Goal: Answer question/provide support

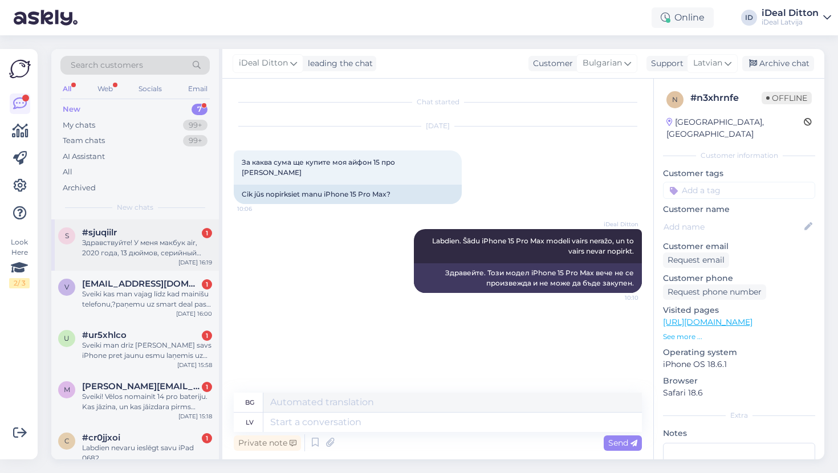
click at [151, 248] on div "Здравствуйте! У меня макбук air, 2020 года, 13 дюймов, серийный номер- FVFD5A6Y…" at bounding box center [147, 248] width 130 height 21
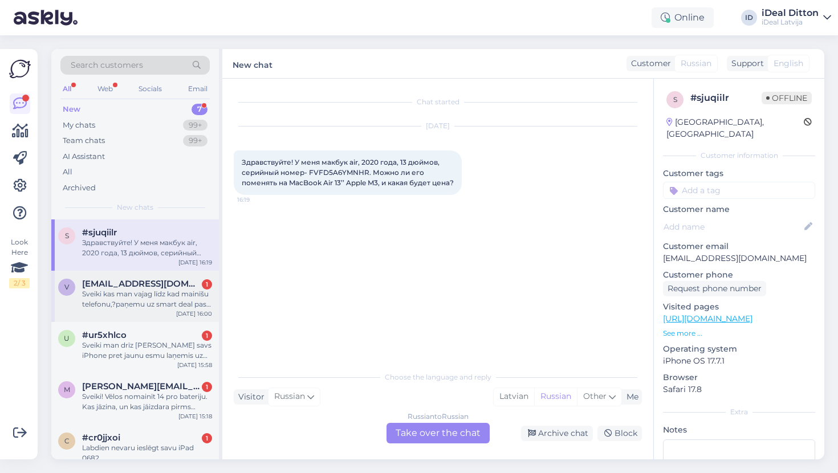
click at [139, 290] on div "Sveiki kas man vajag līdz kad mainīšu telefonu,?paņemu uz smart deal pase ID va…" at bounding box center [147, 299] width 130 height 21
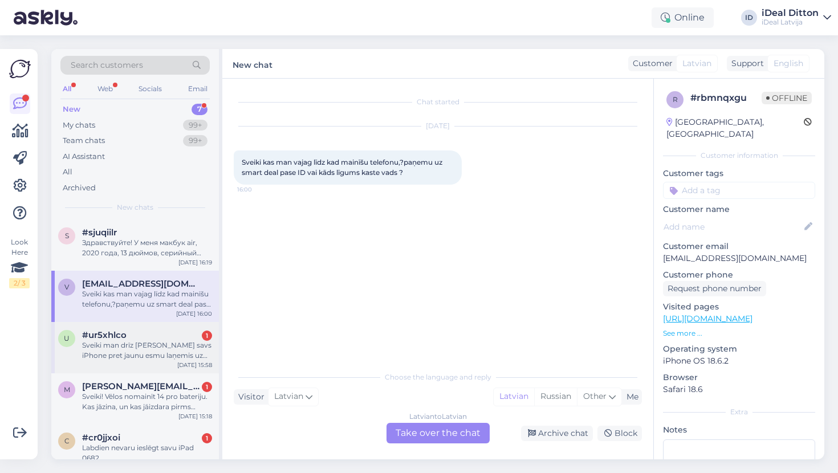
click at [101, 360] on div "u #ur5xhlco 1 Sveiki man drīz jāmaina savs iPhone pret jaunu esmu laņemis uz sm…" at bounding box center [135, 347] width 168 height 51
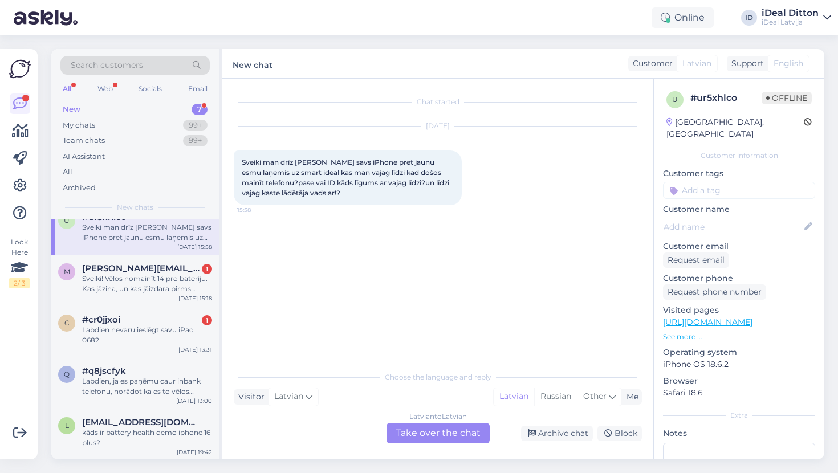
scroll to position [117, 0]
click at [124, 291] on div "Sveiki! Vēlos nomainīt 14 pro bateriju. Kas jāzina, un kas jāizdara pirms dodos…" at bounding box center [147, 284] width 130 height 21
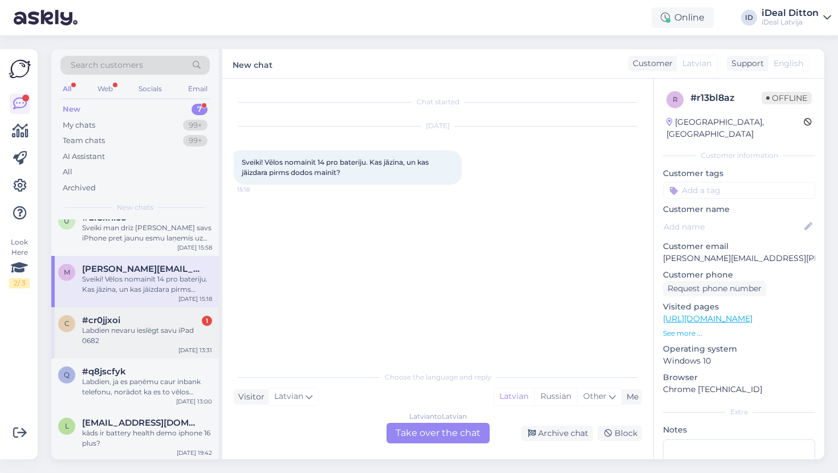
click at [127, 309] on div "c #cr0jjxoi 1 Labdien nevaru ieslēgt savu iPad 0682 [DATE] 13:31" at bounding box center [135, 332] width 168 height 51
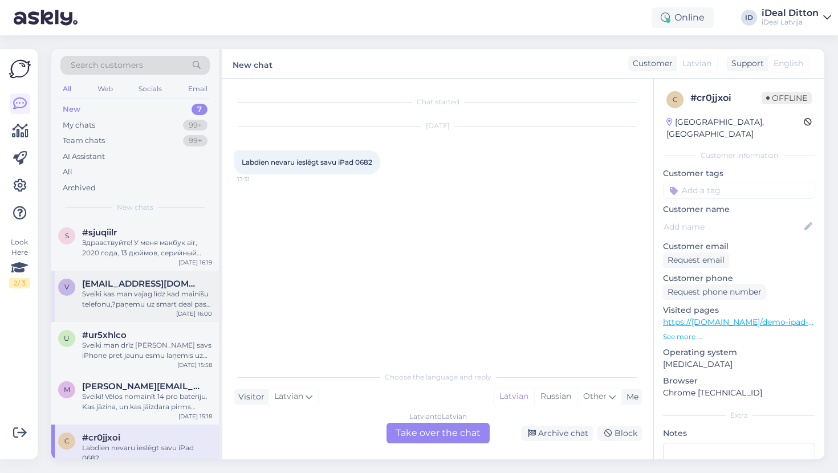
scroll to position [0, 0]
click at [437, 439] on div "Latvian to Latvian Take over the chat" at bounding box center [437, 433] width 103 height 21
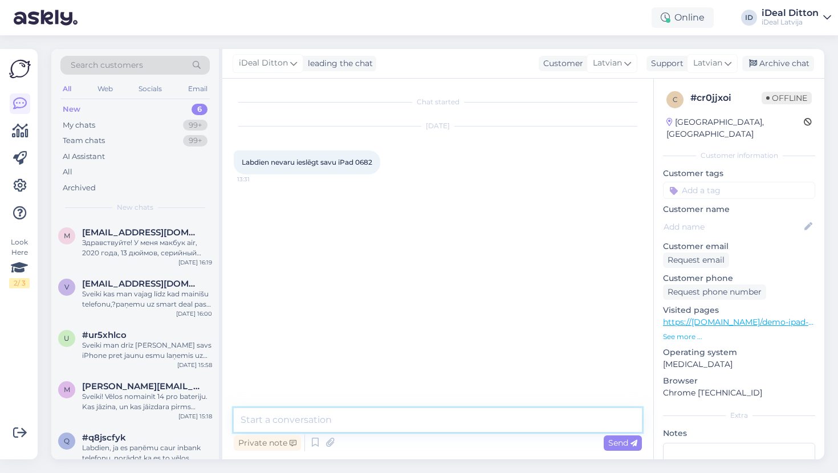
click at [412, 421] on textarea at bounding box center [438, 420] width 408 height 24
type textarea "Labdien. Varam dodaties pie mums uz servisu:"
drag, startPoint x: 463, startPoint y: 418, endPoint x: 225, endPoint y: 419, distance: 237.6
click at [224, 419] on div "Chat started [DATE] Labdien nevaru ieslēgt savu iPad 0682 13:31 Labdien. Varam …" at bounding box center [437, 269] width 431 height 381
paste textarea "Labdien! Jūs varat doties pie mums uz servisu."
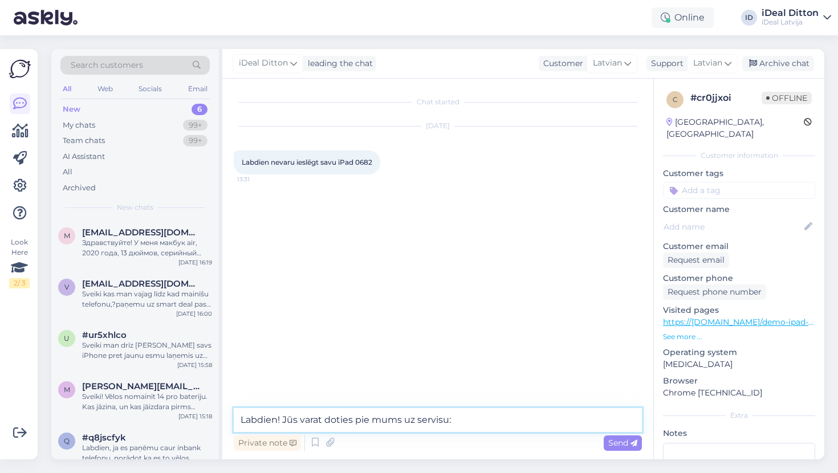
click at [283, 419] on textarea "Labdien! Jūs varat doties pie mums uz servisu:" at bounding box center [438, 420] width 408 height 24
click at [469, 417] on textarea "Labdien. Jūs varat doties pie mums uz servisu:" at bounding box center [438, 420] width 408 height 24
paste textarea "[URL][DOMAIN_NAME]"
type textarea "Labdien. Jūs varat doties pie mums uz servisu: [URL][DOMAIN_NAME]"
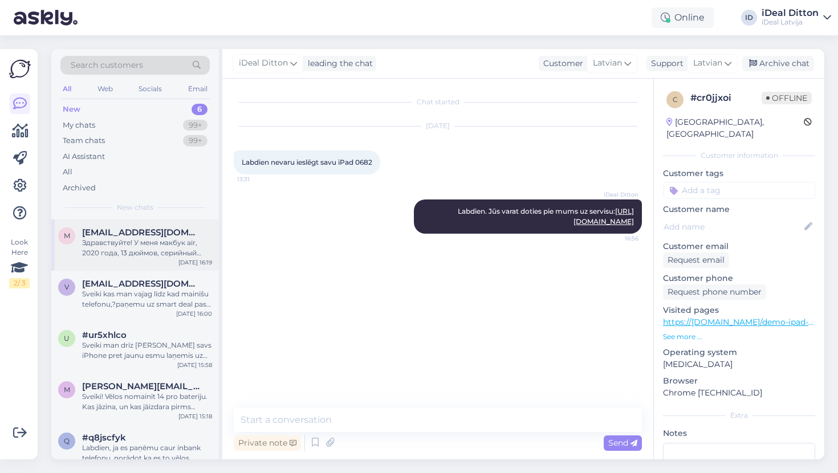
click at [136, 242] on div "Здравствуйте! У меня макбук air, 2020 года, 13 дюймов, серийный номер- FVFD5A6Y…" at bounding box center [147, 248] width 130 height 21
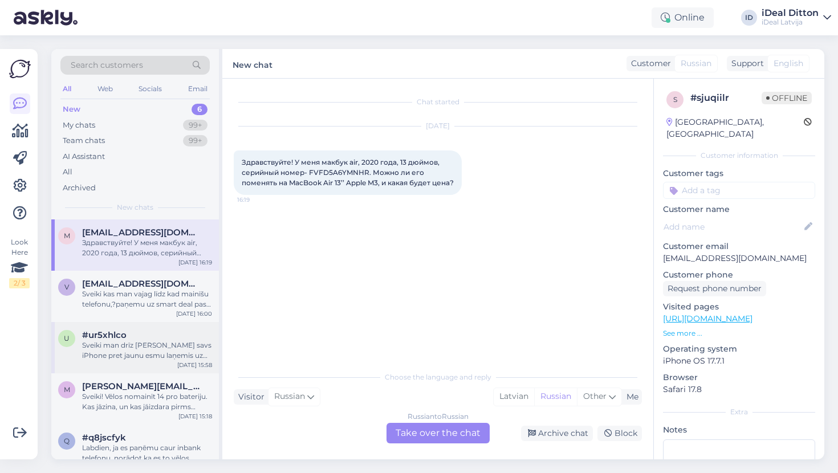
click at [141, 335] on div "#ur5xhlco" at bounding box center [147, 335] width 130 height 10
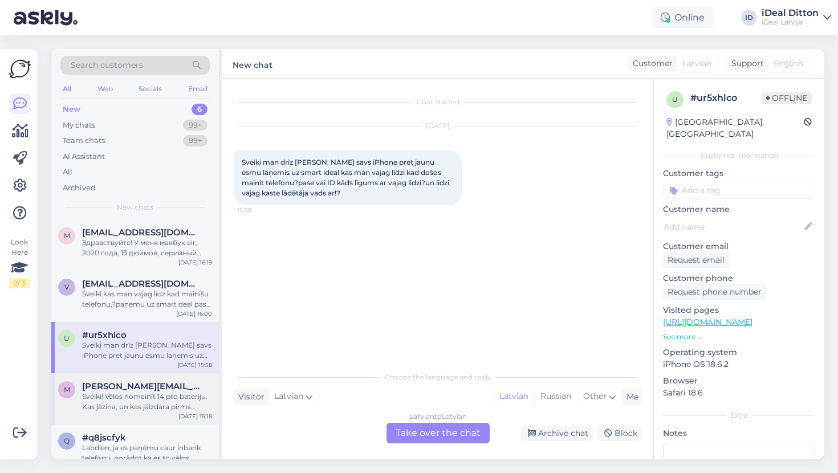
click at [133, 417] on div "m [PERSON_NAME][EMAIL_ADDRESS][PERSON_NAME][DOMAIN_NAME] Sveiki! Vēlos nomainīt…" at bounding box center [135, 398] width 168 height 51
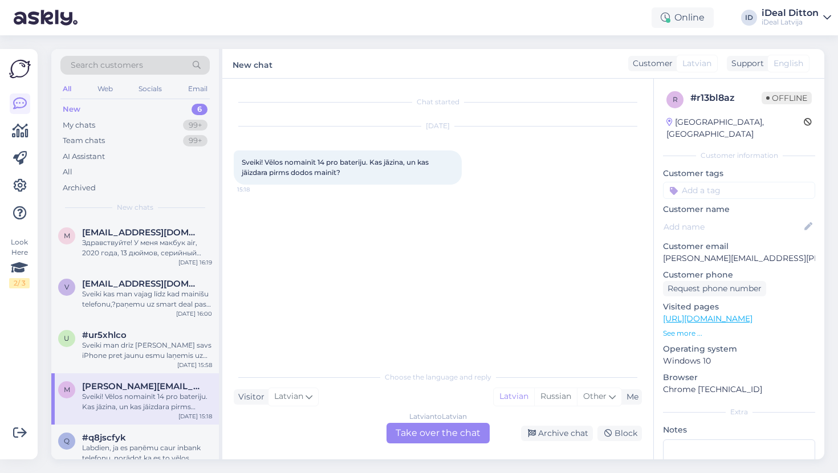
click at [460, 437] on div "Latvian to Latvian Take over the chat" at bounding box center [437, 433] width 103 height 21
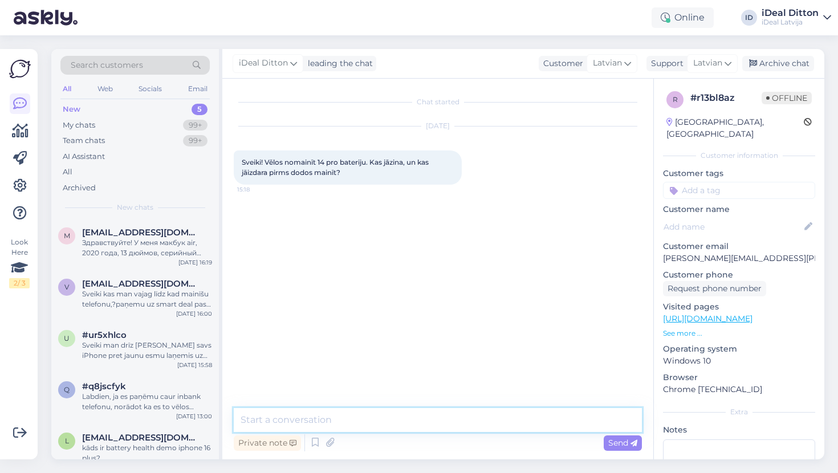
click at [436, 424] on textarea at bounding box center [438, 420] width 408 height 24
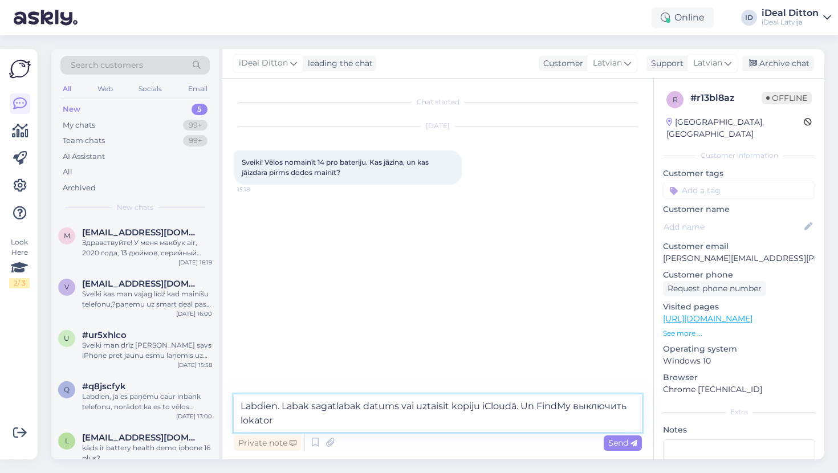
type textarea "Labdien. Labak sagatlabak datums vai uztaisit kopiju iCloudā. Un FindMy выключи…"
drag, startPoint x: 437, startPoint y: 424, endPoint x: 230, endPoint y: 402, distance: 208.6
click at [230, 402] on div "Chat started [DATE] Sveiki! Vēlos nomainīt 14 pro bateriju. Kas jāzina, un kas …" at bounding box center [437, 269] width 431 height 381
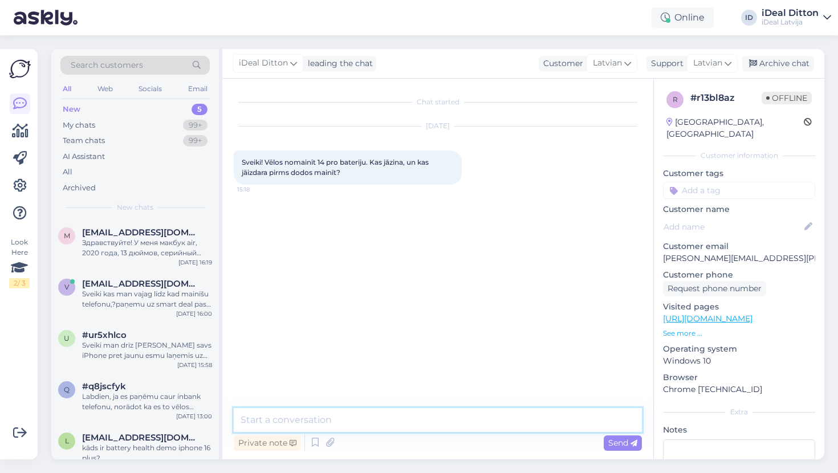
paste textarea "Labdien! Vai pirms nodošanas servisā labāk saglabāt datus lokāli vai veidot dub…"
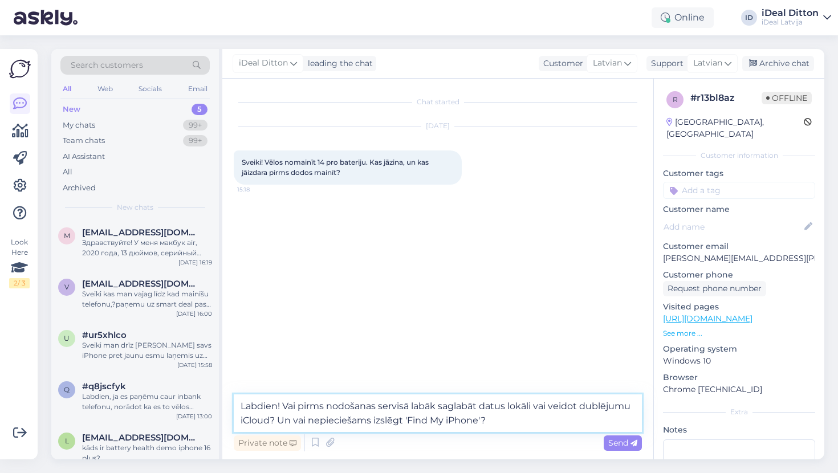
click at [303, 408] on textarea "Labdien! Vai pirms nodošanas servisā labāk saglabāt datus lokāli vai veidot dub…" at bounding box center [438, 413] width 408 height 38
click at [276, 419] on textarea "Labdien! Pirms nodošanas servisā labāk saglabāt datus lokāli vai veidot dublēju…" at bounding box center [438, 413] width 408 height 38
click at [346, 419] on textarea "Labdien! Pirms nodošanas servisā labāk saglabāt datus lokāli vai veidot dublēju…" at bounding box center [438, 413] width 408 height 38
click at [512, 419] on textarea "Labdien! Pirms nodošanas servisā labāk saglabāt datus lokāli vai veidot dublēju…" at bounding box center [438, 413] width 408 height 38
click at [468, 420] on textarea "Labdien! Pirms nodošanas servisā labāk saglabāt datus lokāli vai veidot dublēju…" at bounding box center [438, 413] width 408 height 38
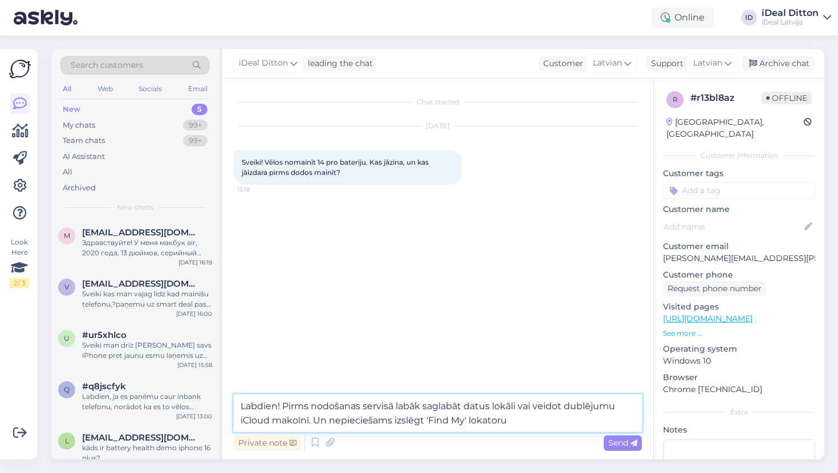
click at [513, 420] on textarea "Labdien! Pirms nodošanas servisā labāk saglabāt datus lokāli vai veidot dublēju…" at bounding box center [438, 413] width 408 height 38
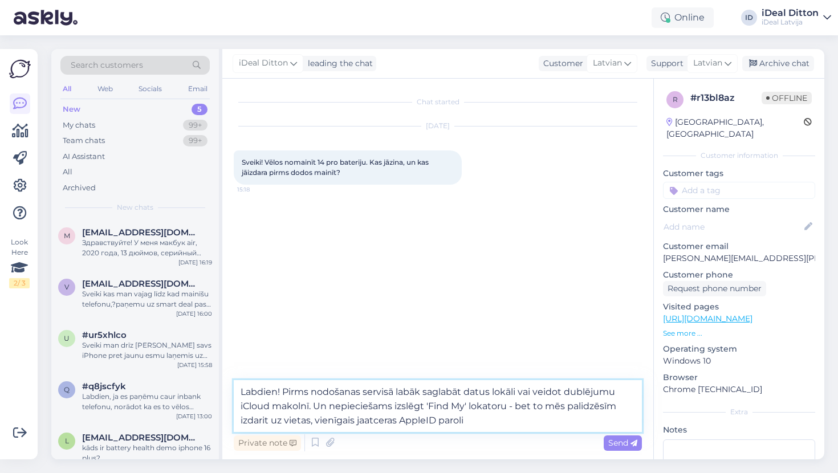
type textarea "Labdien! Pirms nodošanas servisā labāk saglabāt datus lokāli vai veidot dublēju…"
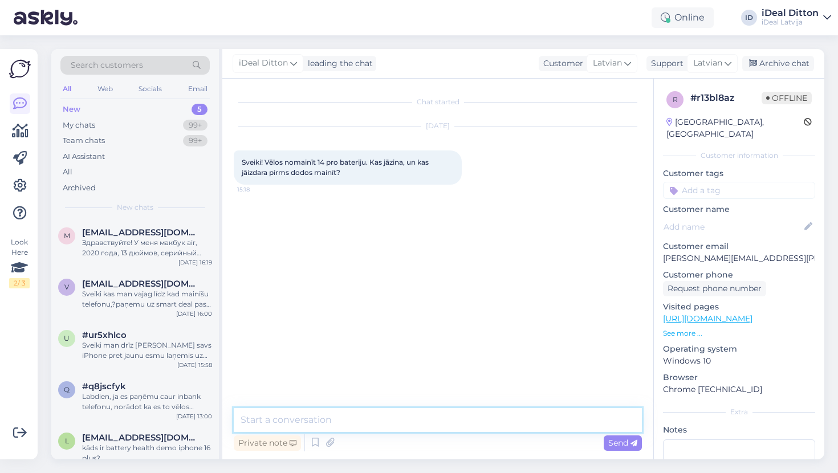
paste textarea "Labdien! Pirms ierīces nodošanas servisā ieteicams saglabāt datus lokāli vai iz…"
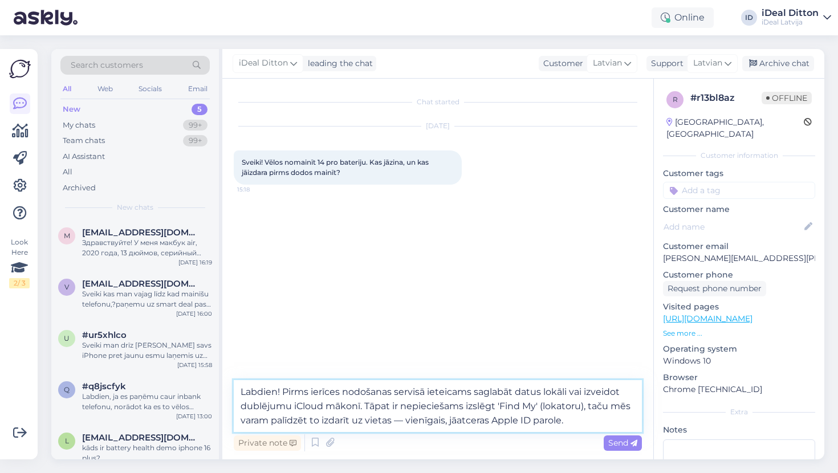
click at [284, 391] on textarea "Labdien! Pirms ierīces nodošanas servisā ieteicams saglabāt datus lokāli vai iz…" at bounding box center [438, 406] width 408 height 52
type textarea "Labdien. Pirms ierīces nodošanas servisā ieteicams saglabāt datus lokāli vai iz…"
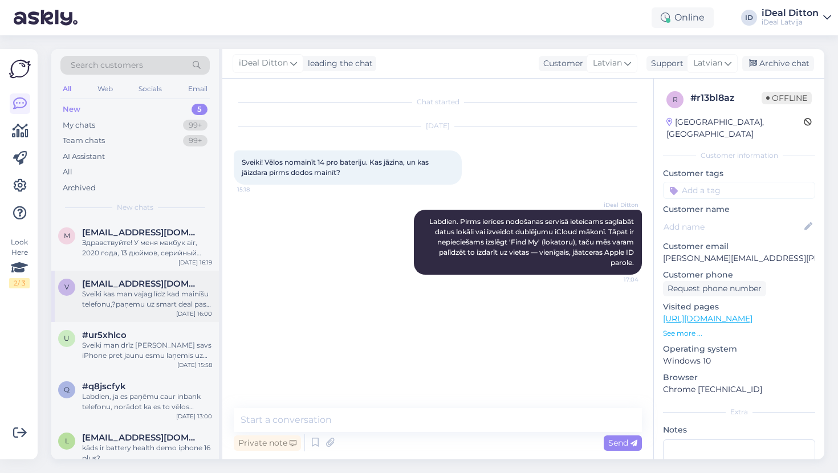
click at [152, 295] on div "Sveiki kas man vajag līdz kad mainīšu telefonu,?paņemu uz smart deal pase ID va…" at bounding box center [147, 299] width 130 height 21
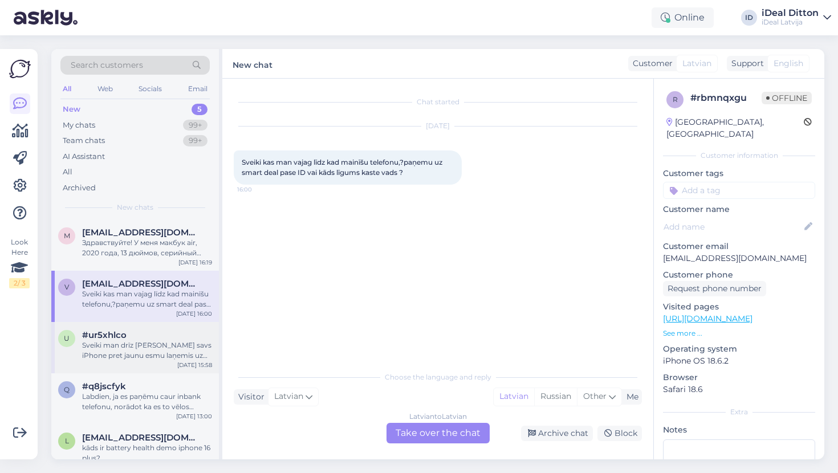
click at [130, 346] on div "Sveiki man drīz [PERSON_NAME] savs iPhone pret jaunu esmu laņemis uz smart idea…" at bounding box center [147, 350] width 130 height 21
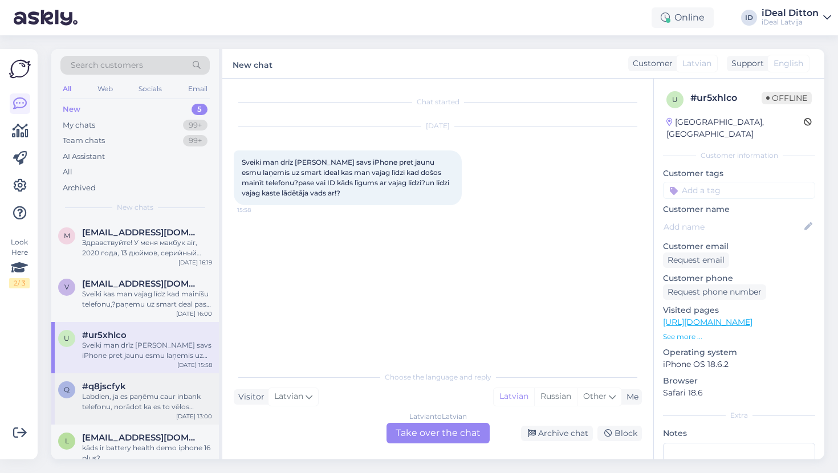
click at [111, 403] on div "Labdien, ja es paņēmu caur inbank telefonu, norādot ka es to vēlos saņemt veika…" at bounding box center [147, 401] width 130 height 21
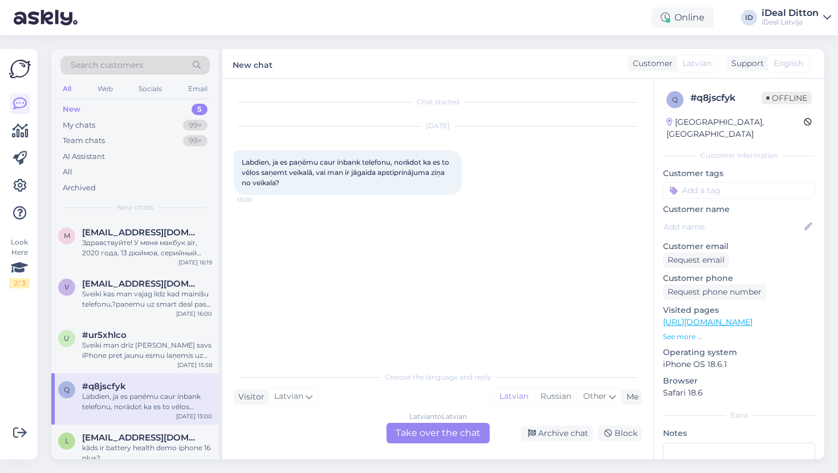
click at [405, 439] on div "Latvian to Latvian Take over the chat" at bounding box center [437, 433] width 103 height 21
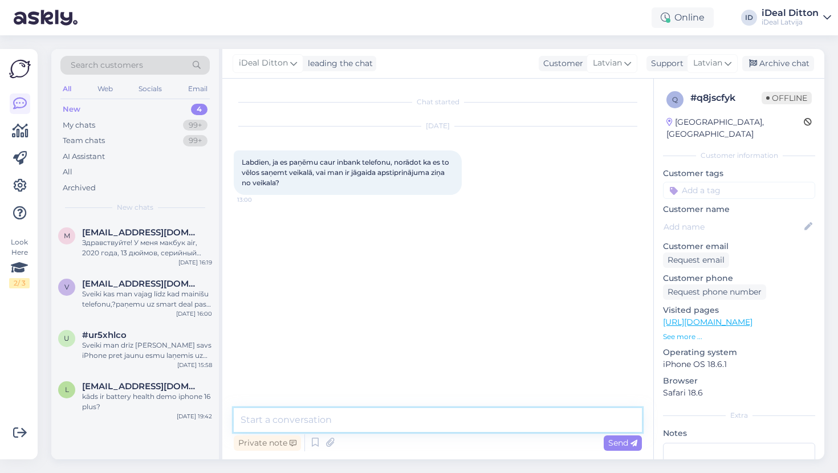
click at [352, 420] on textarea at bounding box center [438, 420] width 408 height 24
type textarea "Labdien. Gaidiet tad apstiprinaju SMS veida un uz e-pastu."
paste textarea "Labdien! Lūdzu, uzgaidiet — apstiprinājumu nosūtīsim SMS veidā un uz e-pastu."
click at [283, 418] on textarea "Labdien! Lūdzu, uzgaidiet — apstiprinājumu nosūtīsim SMS veidā un uz e-pastu." at bounding box center [438, 420] width 408 height 24
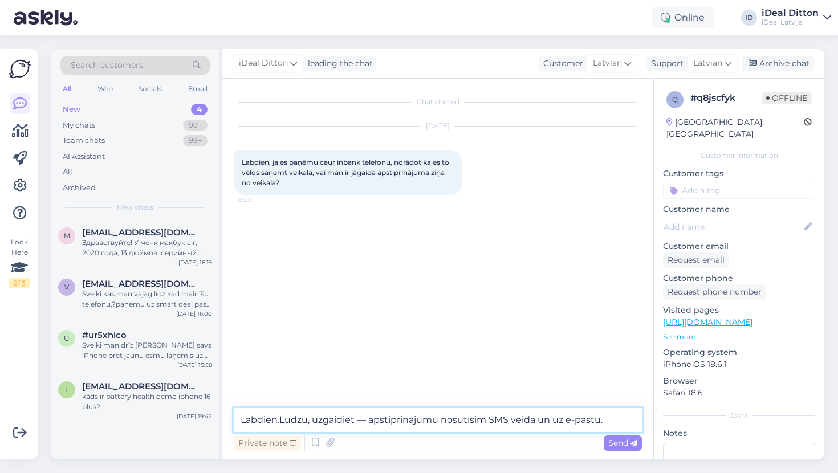
type textarea "Labdien. Lūdzu, uzgaidiet — apstiprinājumu nosūtīsim SMS veidā un uz e-pastu."
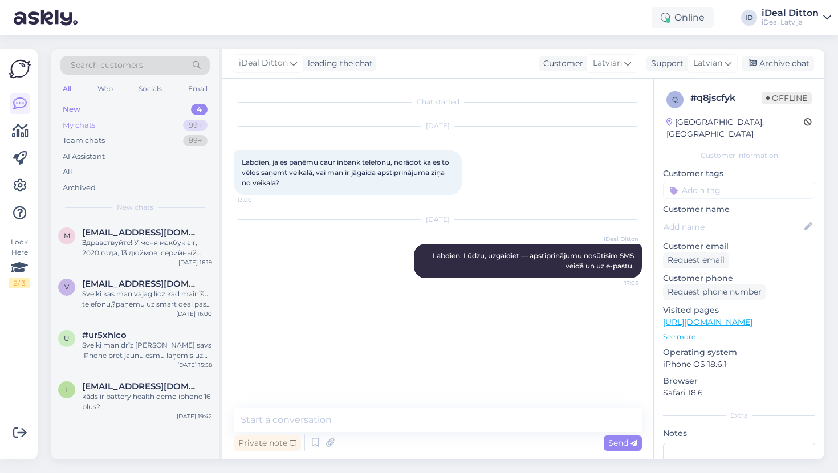
click at [82, 124] on div "My chats" at bounding box center [79, 125] width 32 height 11
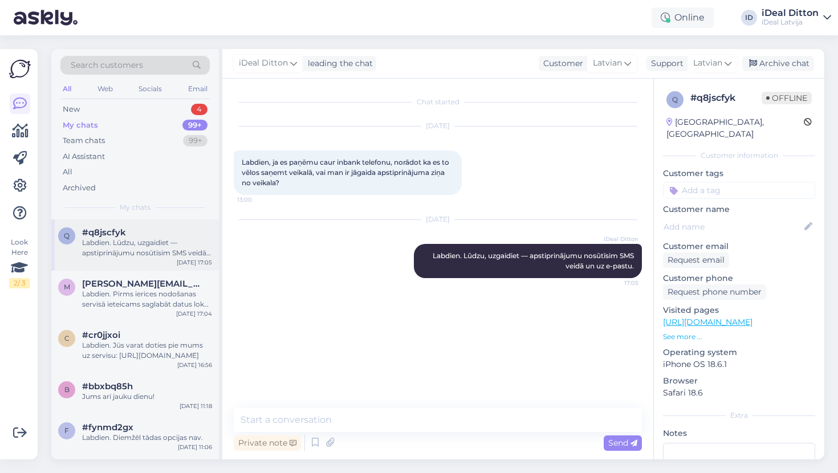
click at [134, 253] on div "Labdien. Lūdzu, uzgaidiet — apstiprinājumu nosūtīsim SMS veidā un uz e-pastu." at bounding box center [147, 248] width 130 height 21
click at [144, 289] on div "Labdien. Pirms ierīces nodošanas servisā ieteicams saglabāt datus lokāli vai iz…" at bounding box center [147, 299] width 130 height 21
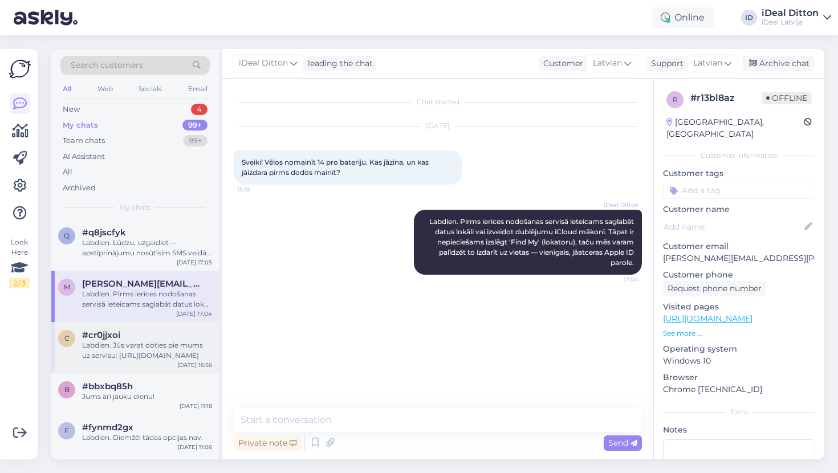
click at [134, 340] on div "Labdien. Jūs varat doties pie mums uz servisu: [URL][DOMAIN_NAME]" at bounding box center [147, 350] width 130 height 21
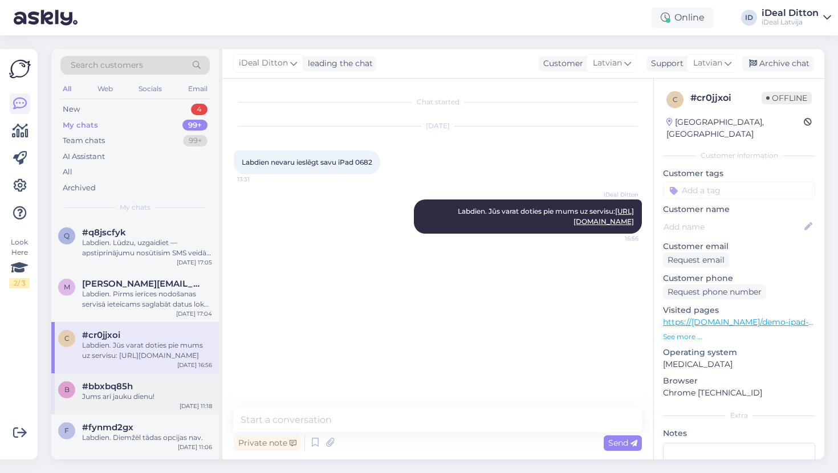
click at [126, 381] on span "#bbxbq85h" at bounding box center [107, 386] width 51 height 10
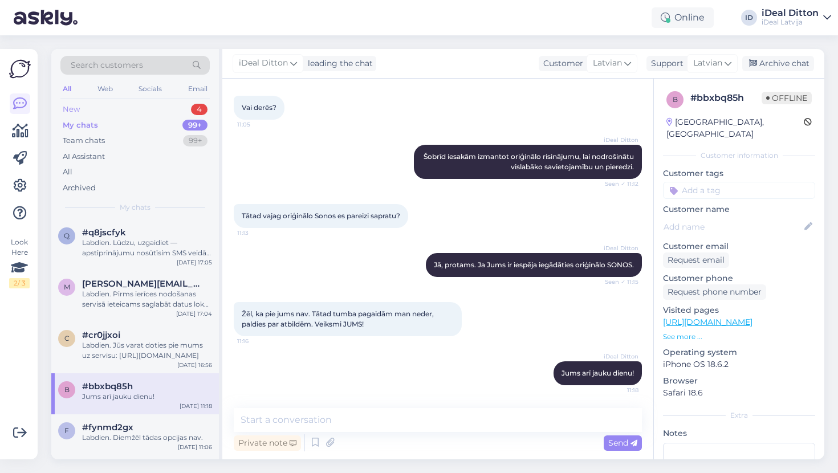
click at [91, 106] on div "New 4" at bounding box center [134, 109] width 149 height 16
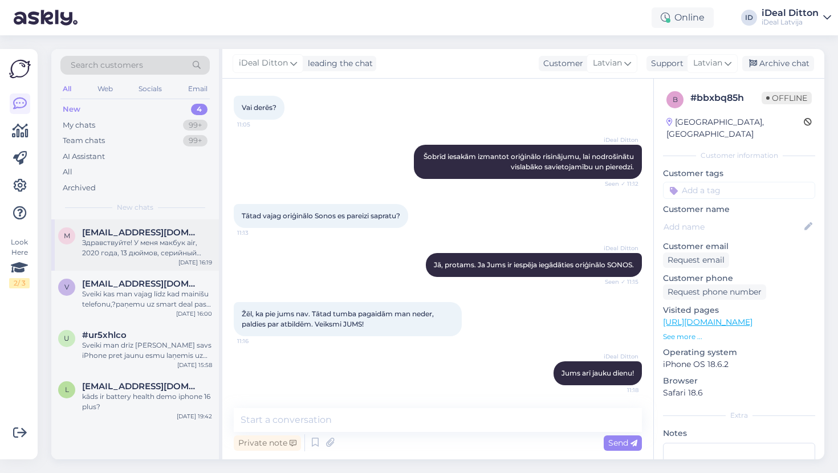
click at [136, 249] on div "Здравствуйте! У меня макбук air, 2020 года, 13 дюймов, серийный номер- FVFD5A6Y…" at bounding box center [147, 248] width 130 height 21
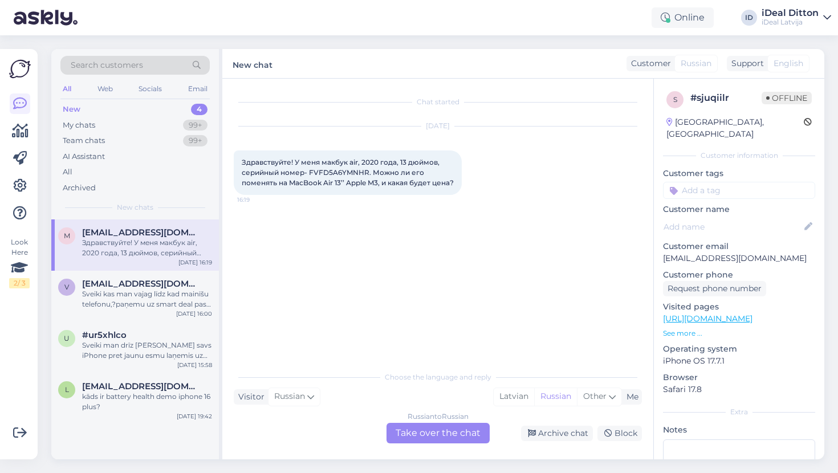
click at [422, 436] on div "Russian to Russian Take over the chat" at bounding box center [437, 433] width 103 height 21
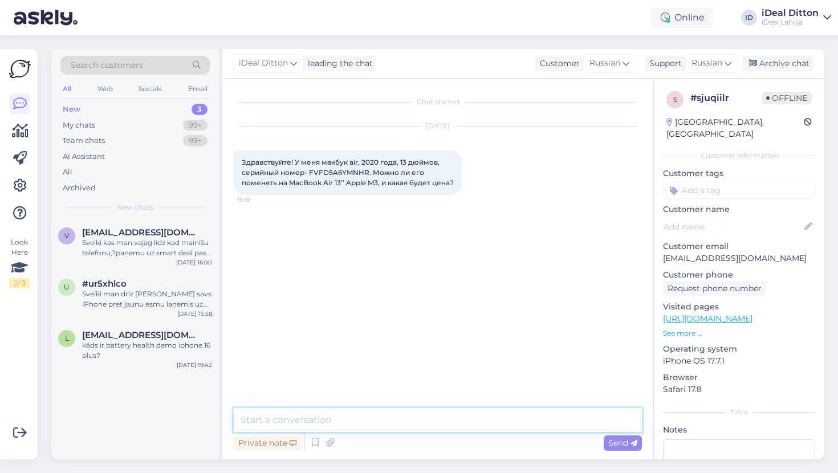
click at [379, 417] on textarea at bounding box center [438, 420] width 408 height 24
type textarea "L"
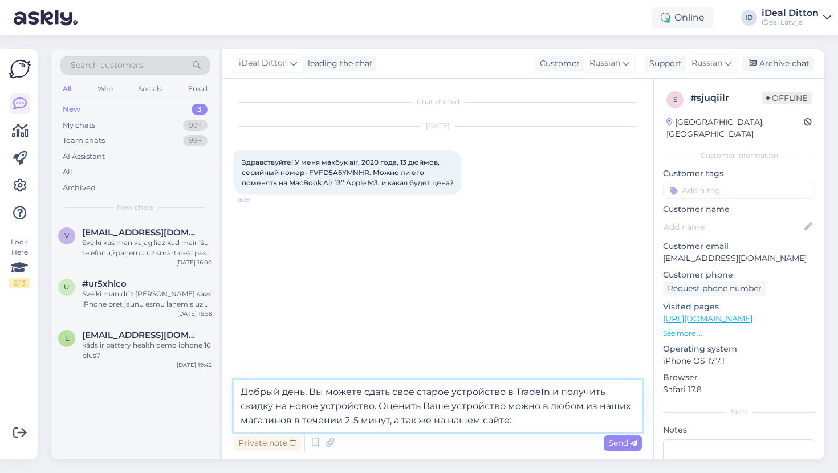
paste textarea "[URL][DOMAIN_NAME]"
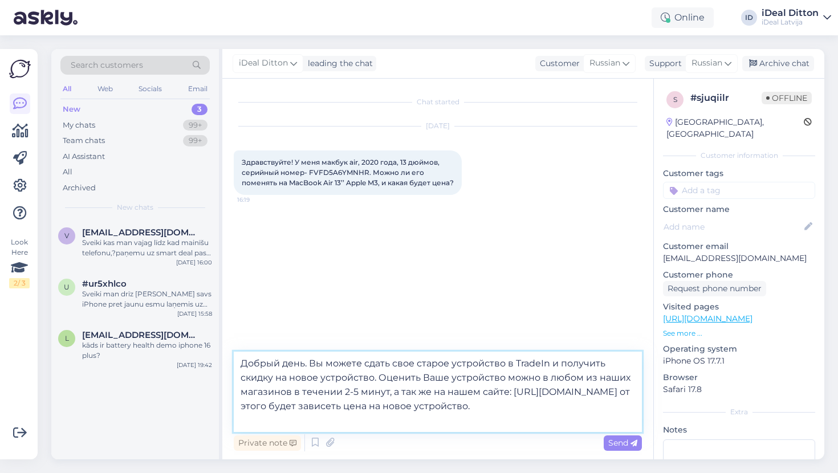
type textarea "Добрый день. Вы можете сдать свое старое устройство в TradeIn и получить скидку…"
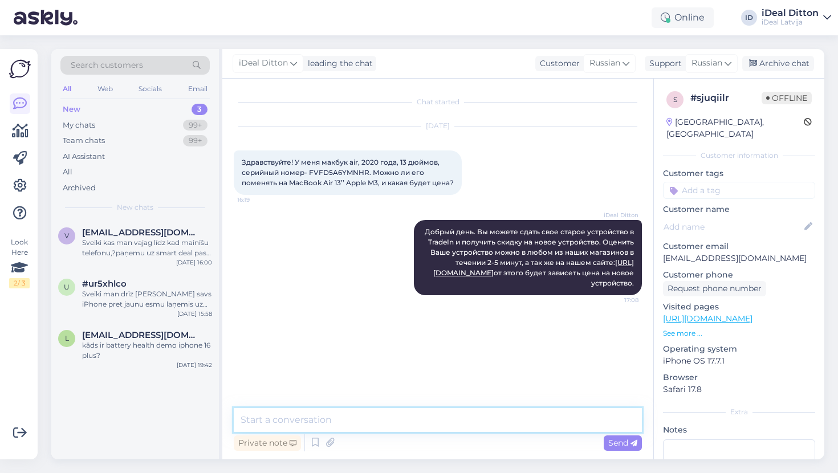
type textarea "N"
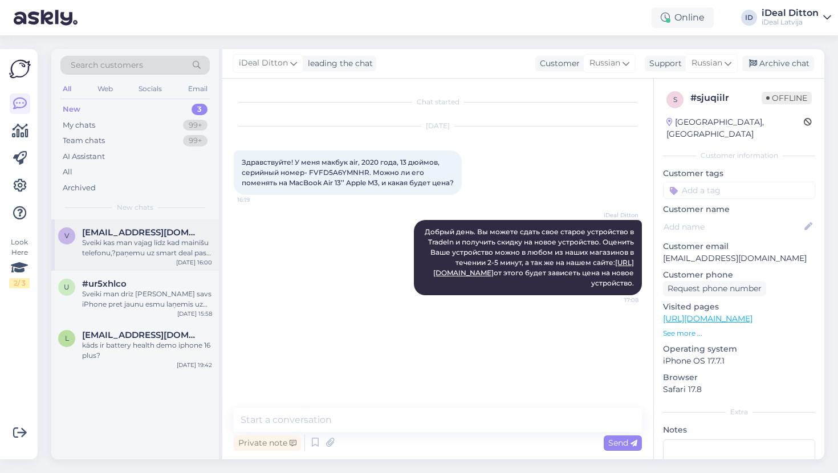
click at [110, 250] on div "Sveiki kas man vajag līdz kad mainīšu telefonu,?paņemu uz smart deal pase ID va…" at bounding box center [147, 248] width 130 height 21
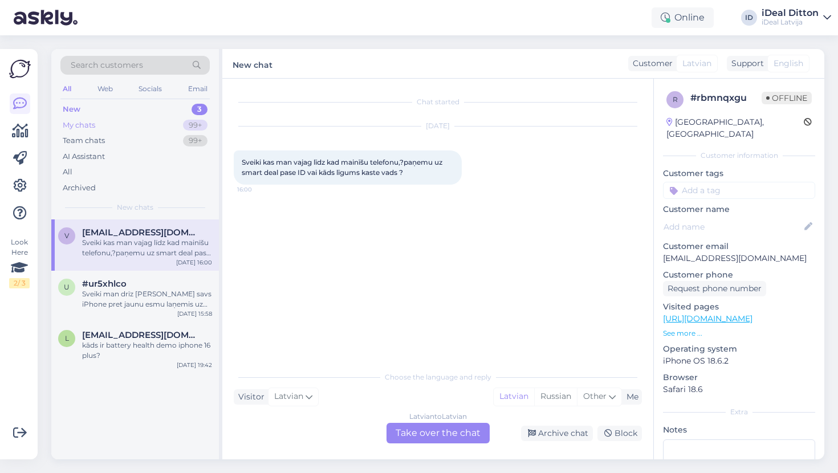
click at [93, 122] on div "My chats" at bounding box center [79, 125] width 32 height 11
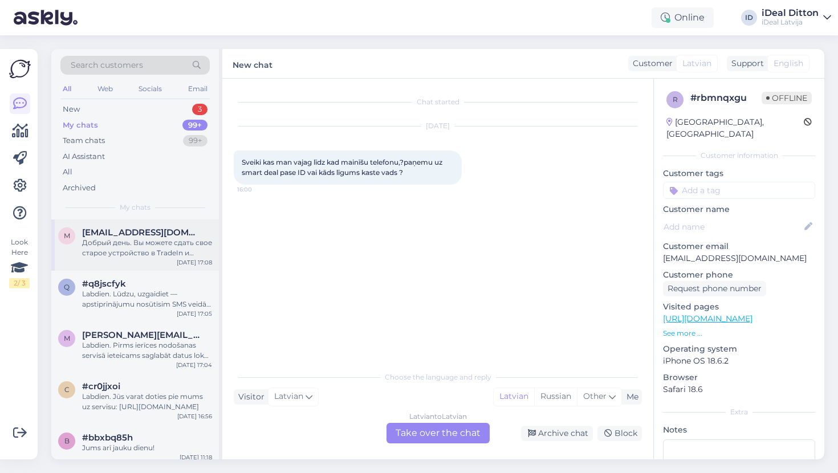
click at [128, 244] on div "Добрый день. Вы можете сдать свое старое устройство в TradeIn и получить скидку…" at bounding box center [147, 248] width 130 height 21
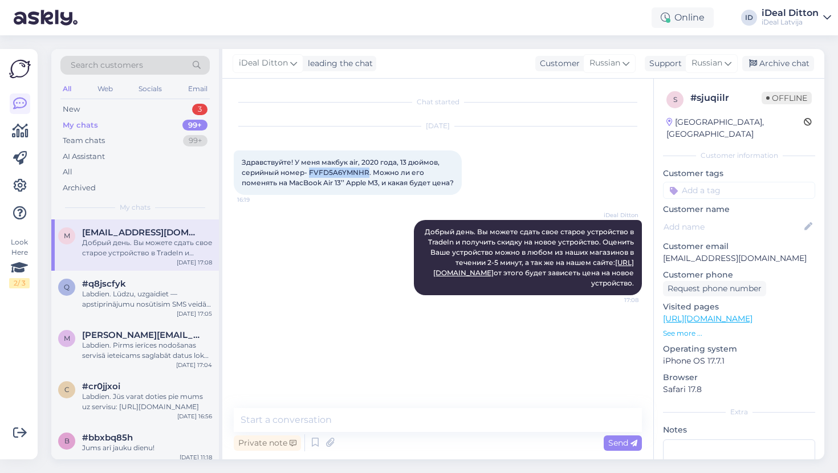
drag, startPoint x: 308, startPoint y: 172, endPoint x: 366, endPoint y: 174, distance: 58.2
click at [366, 174] on span "Здравствуйте! У меня макбук air, 2020 года, 13 дюймов, серийный номер- FVFD5A6Y…" at bounding box center [348, 172] width 212 height 29
copy span "FVFD5A6YMNHR"
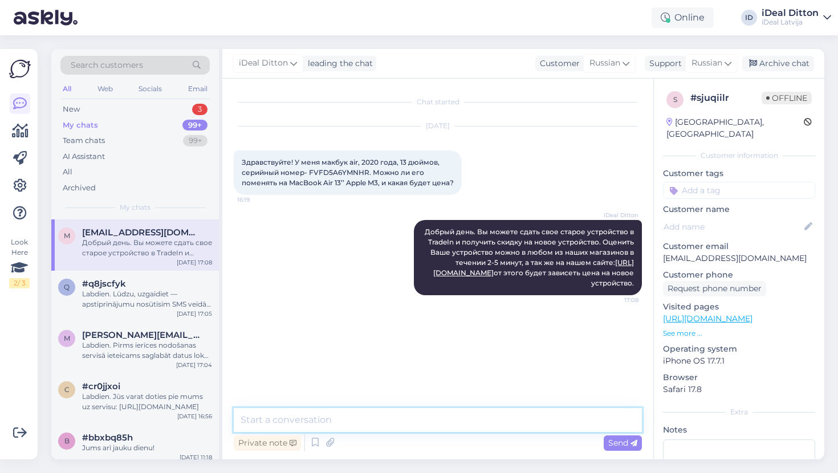
click at [382, 415] on textarea at bounding box center [438, 420] width 408 height 24
type textarea "T"
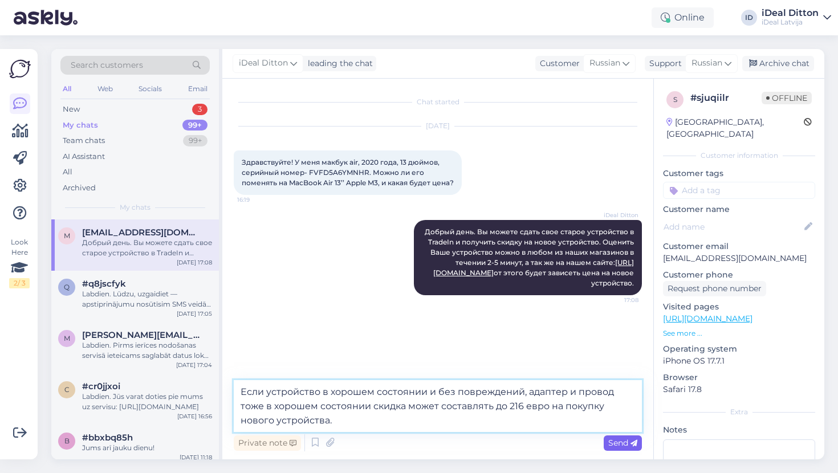
type textarea "Если устройство в хорошем состоянии и без повреждений, адаптер и провод тоже в …"
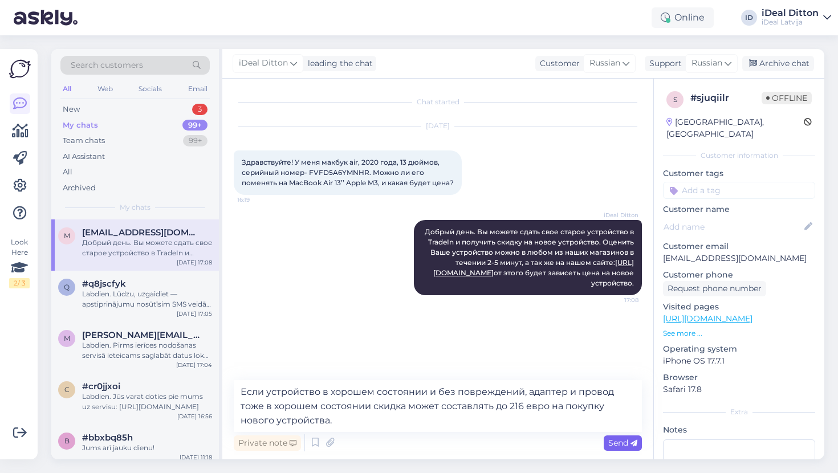
click at [620, 444] on span "Send" at bounding box center [622, 443] width 29 height 10
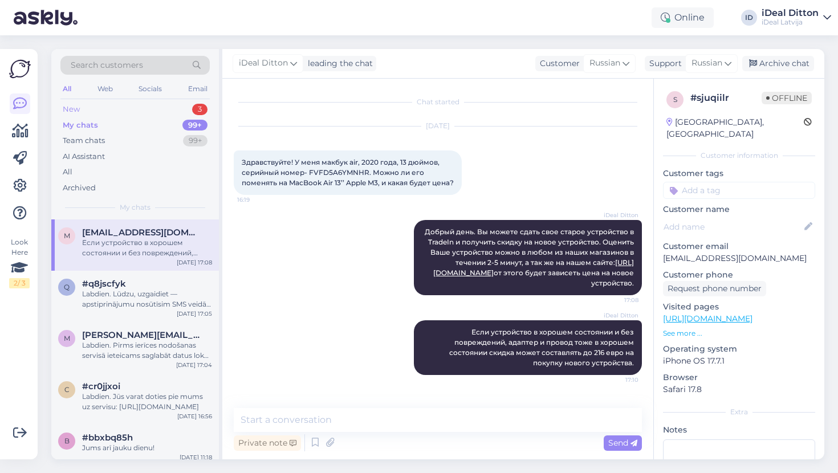
click at [78, 110] on div "New" at bounding box center [71, 109] width 17 height 11
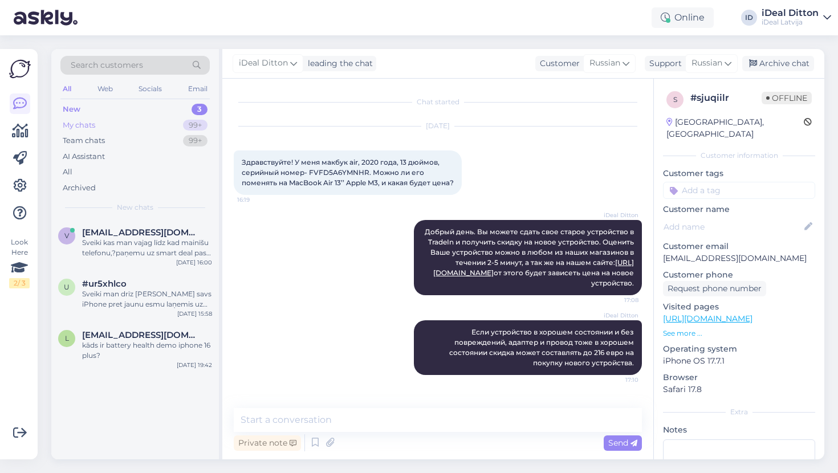
click at [84, 125] on div "My chats" at bounding box center [79, 125] width 32 height 11
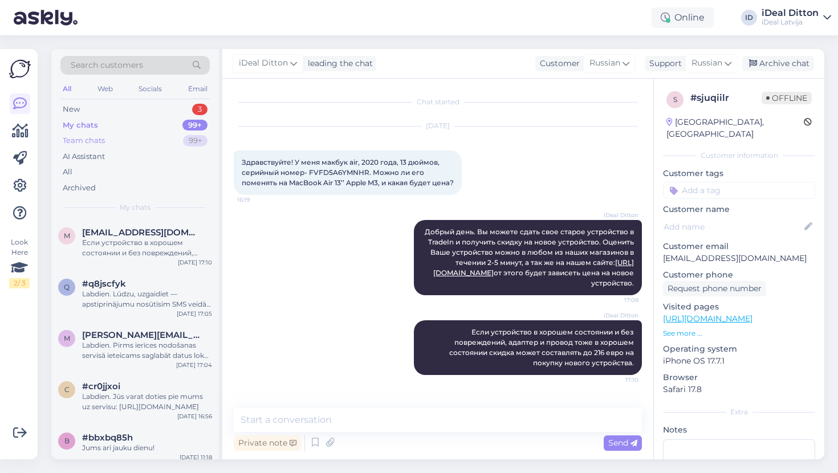
click at [86, 135] on div "Team chats" at bounding box center [84, 140] width 42 height 11
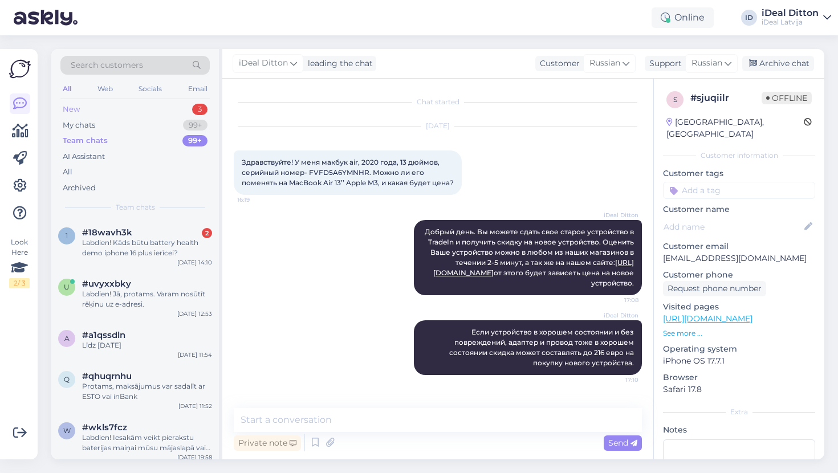
click at [72, 108] on div "New" at bounding box center [71, 109] width 17 height 11
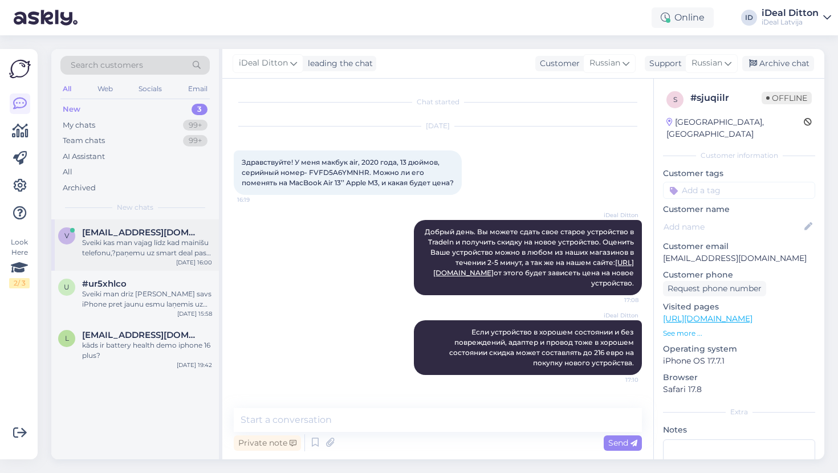
click at [141, 256] on div "v [EMAIL_ADDRESS][DOMAIN_NAME] Sveiki kas man vajag līdz kad mainīšu telefonu,?…" at bounding box center [135, 244] width 168 height 51
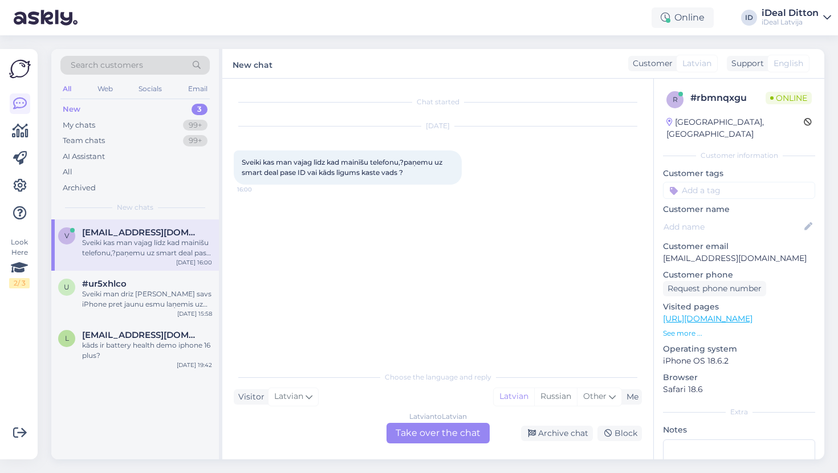
click at [431, 432] on div "Latvian to Latvian Take over the chat" at bounding box center [437, 433] width 103 height 21
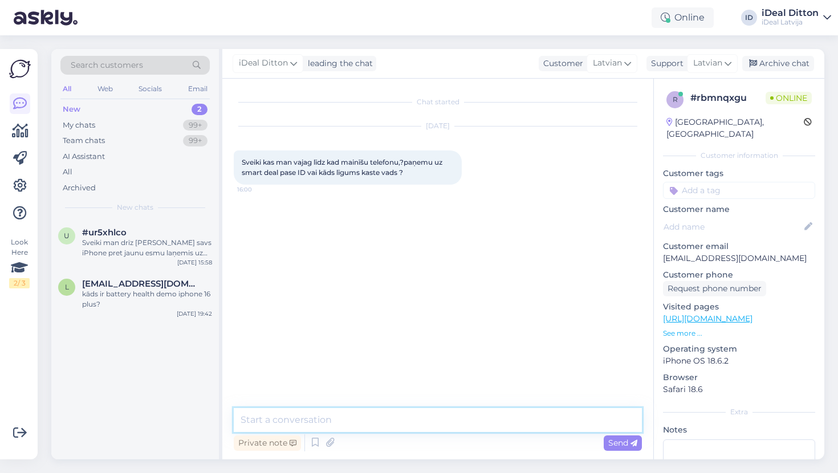
click at [320, 422] on textarea at bounding box center [438, 420] width 408 height 24
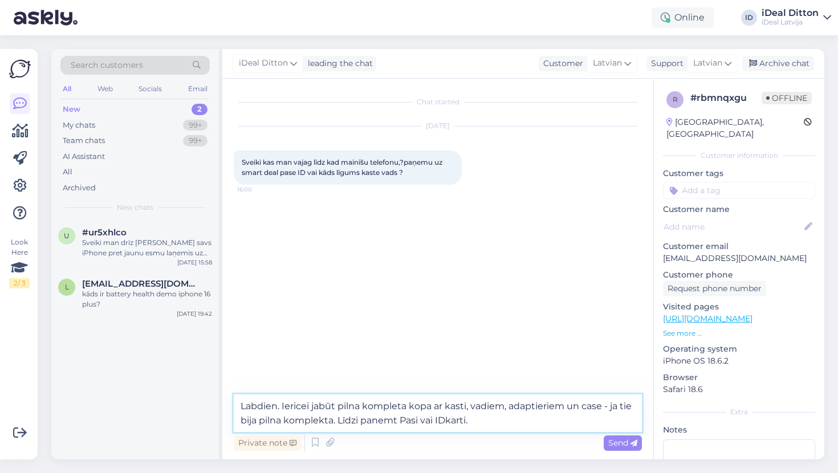
type textarea "Labdien. Iericei jabūt pilna kompleta kopa ar kasti, vadiem, adaptieriem un cas…"
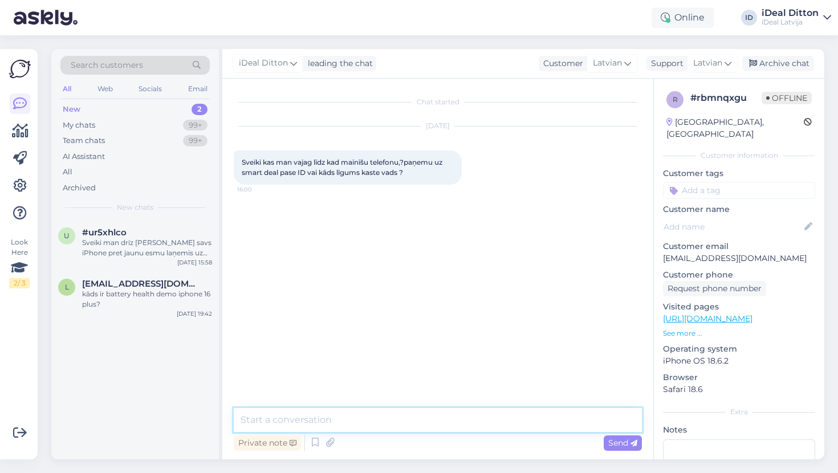
paste textarea "Labdien! Ierīcei jābūt pilnā komplektā – ar kasti, vadiem, adapteriem un vāciņu…"
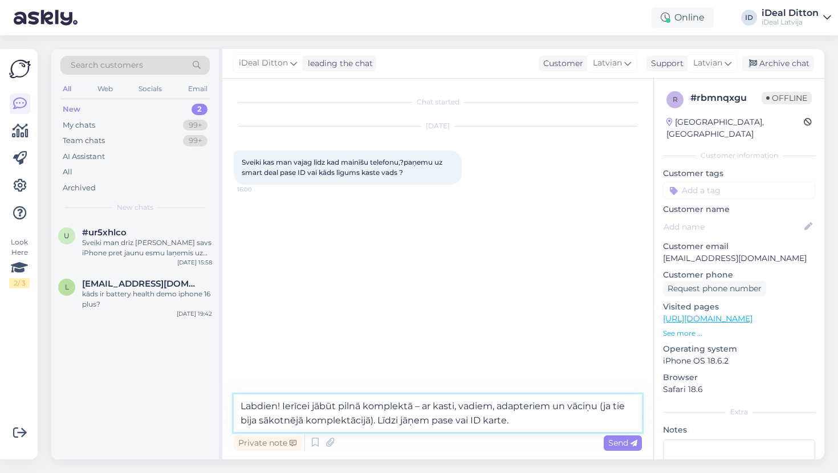
click at [284, 406] on textarea "Labdien! Ierīcei jābūt pilnā komplektā – ar kasti, vadiem, adapteriem un vāciņu…" at bounding box center [438, 413] width 408 height 38
click at [542, 420] on textarea "Labdien. Ierīcei jābūt pilnā komplektā – ar kasti, vadiem, adapteriem un vāciņu…" at bounding box center [438, 413] width 408 height 38
type textarea "Labdien. Ierīcei jābūt pilnā komplektā – ar kasti, vadiem, adapteriem un vāciņu…"
click at [623, 443] on span "Send" at bounding box center [622, 443] width 29 height 10
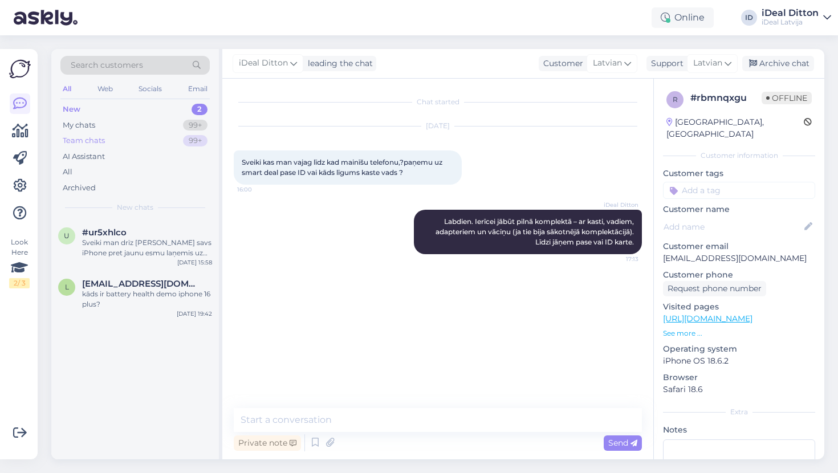
click at [76, 137] on div "Team chats" at bounding box center [84, 140] width 42 height 11
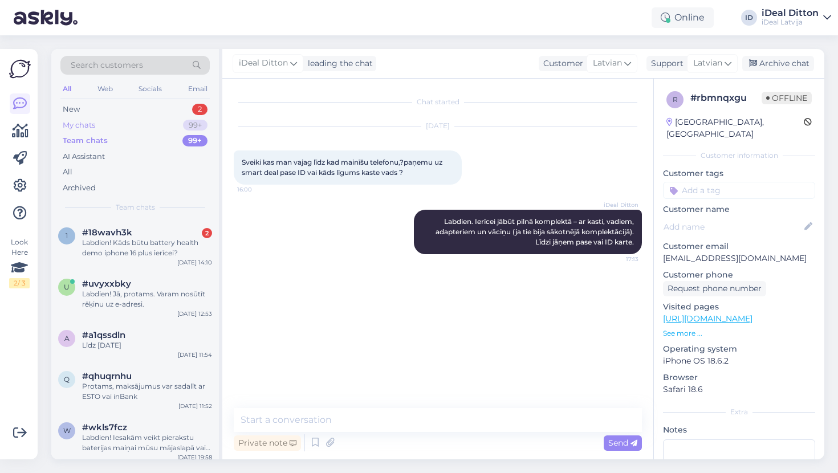
click at [79, 124] on div "My chats" at bounding box center [79, 125] width 32 height 11
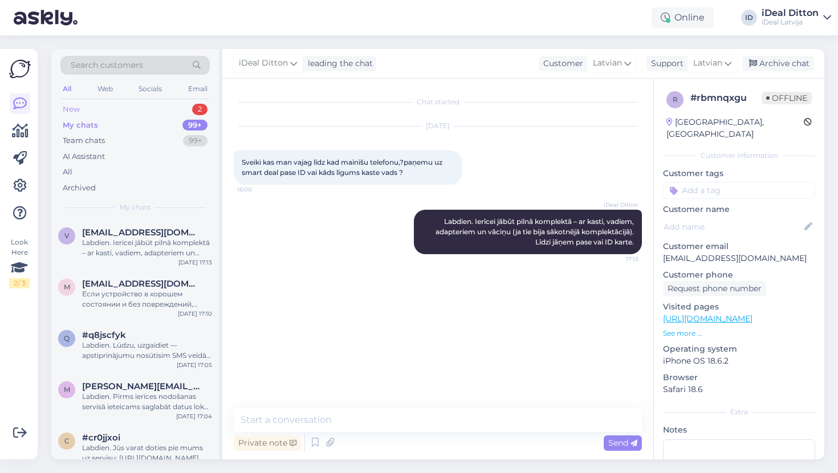
click at [79, 106] on div "New" at bounding box center [71, 109] width 17 height 11
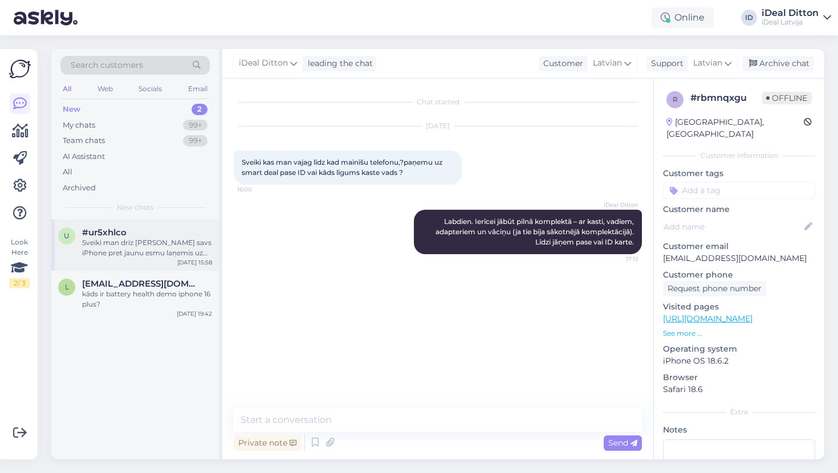
click at [134, 243] on div "Sveiki man drīz [PERSON_NAME] savs iPhone pret jaunu esmu laņemis uz smart idea…" at bounding box center [147, 248] width 130 height 21
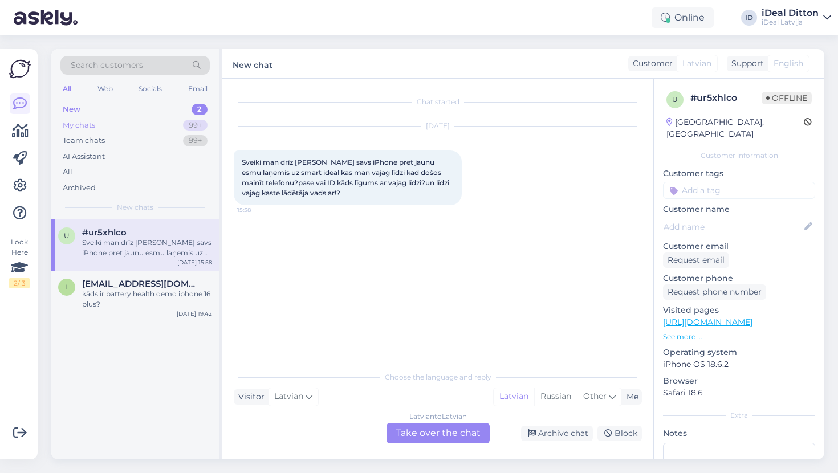
click at [91, 126] on div "My chats" at bounding box center [79, 125] width 32 height 11
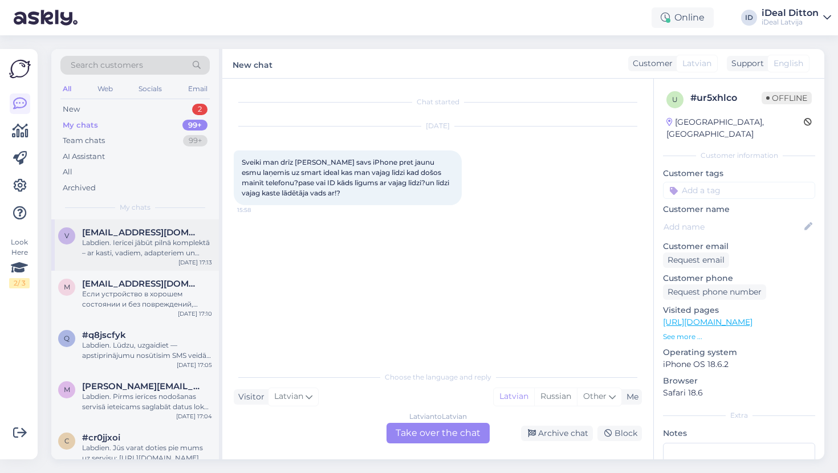
click at [128, 244] on div "Labdien. Ierīcei jābūt pilnā komplektā – ar kasti, vadiem, adapteriem un vāciņu…" at bounding box center [147, 248] width 130 height 21
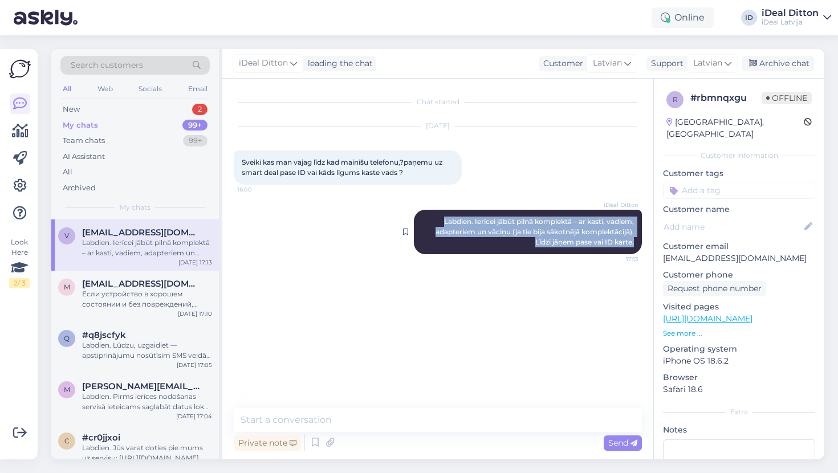
drag, startPoint x: 436, startPoint y: 220, endPoint x: 641, endPoint y: 239, distance: 205.4
click at [641, 239] on div "iDeal Ditton Labdien. Ierīcei jābūt pilnā komplektā – ar kasti, vadiem, adapter…" at bounding box center [528, 232] width 228 height 44
copy span "Labdien. Ierīcei jābūt pilnā komplektā – ar kasti, vadiem, adapteriem un vāciņu…"
click at [89, 109] on div "New 2" at bounding box center [134, 109] width 149 height 16
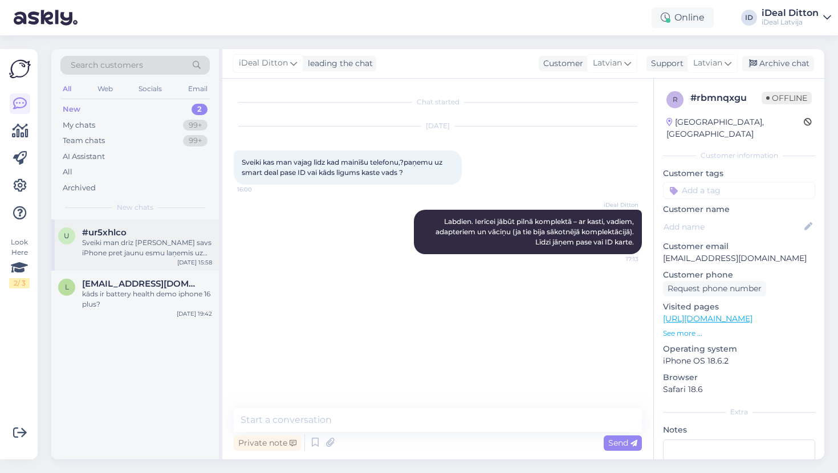
click at [129, 235] on div "#ur5xhlco" at bounding box center [147, 232] width 130 height 10
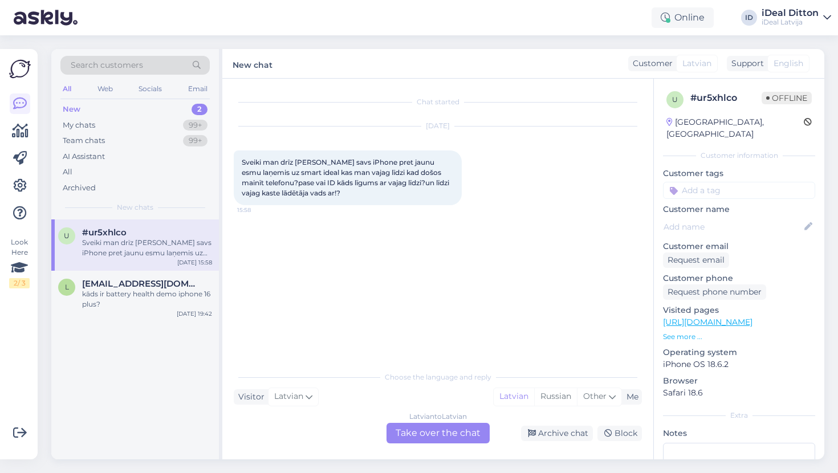
click at [430, 430] on div "Latvian to Latvian Take over the chat" at bounding box center [437, 433] width 103 height 21
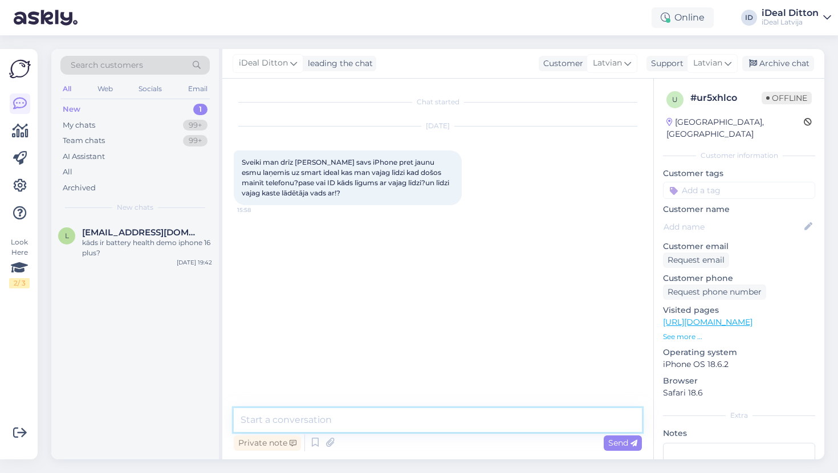
click at [336, 426] on textarea at bounding box center [438, 420] width 408 height 24
paste textarea "Labdien. Ierīcei jābūt pilnā komplektā – ar kasti, vadiem, adapteriem un vāciņu…"
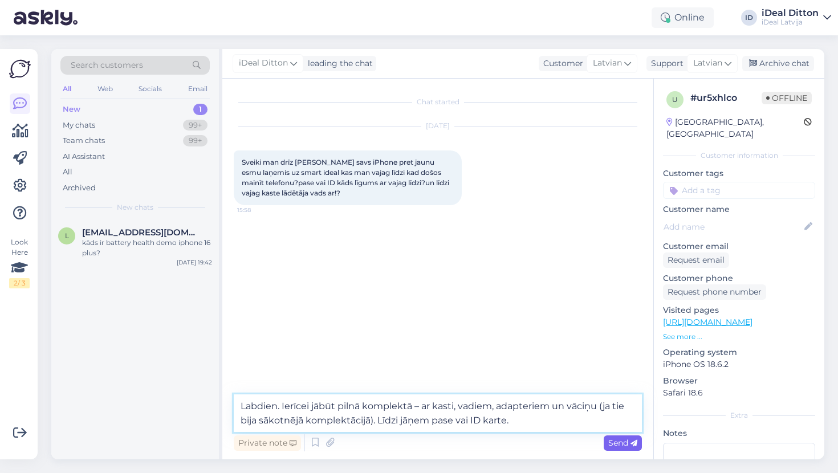
type textarea "Labdien. Ierīcei jābūt pilnā komplektā – ar kasti, vadiem, adapteriem un vāciņu…"
click at [614, 443] on span "Send" at bounding box center [622, 443] width 29 height 10
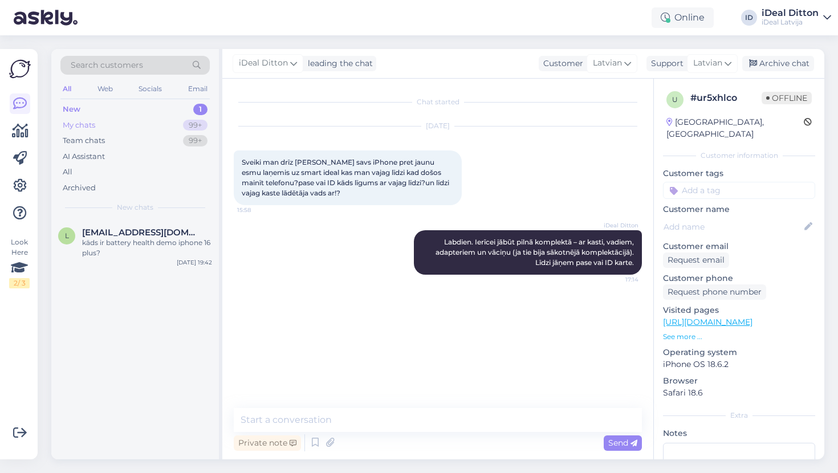
click at [84, 123] on div "My chats" at bounding box center [79, 125] width 32 height 11
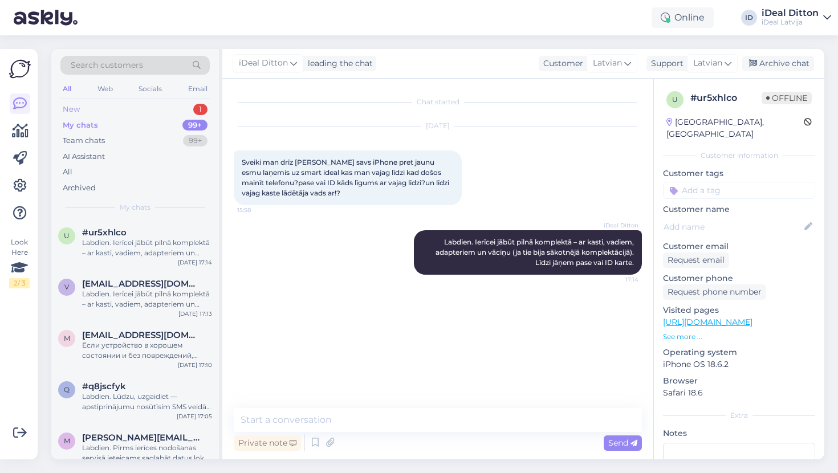
click at [70, 111] on div "New" at bounding box center [71, 109] width 17 height 11
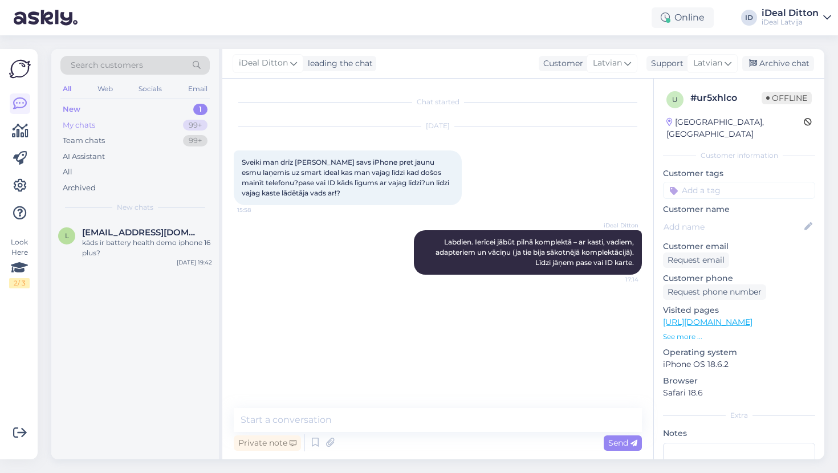
click at [73, 126] on div "My chats" at bounding box center [79, 125] width 32 height 11
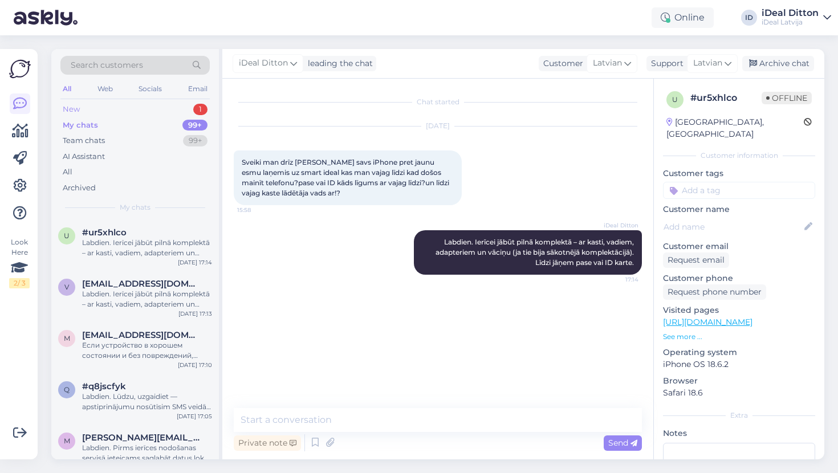
click at [73, 104] on div "New" at bounding box center [71, 109] width 17 height 11
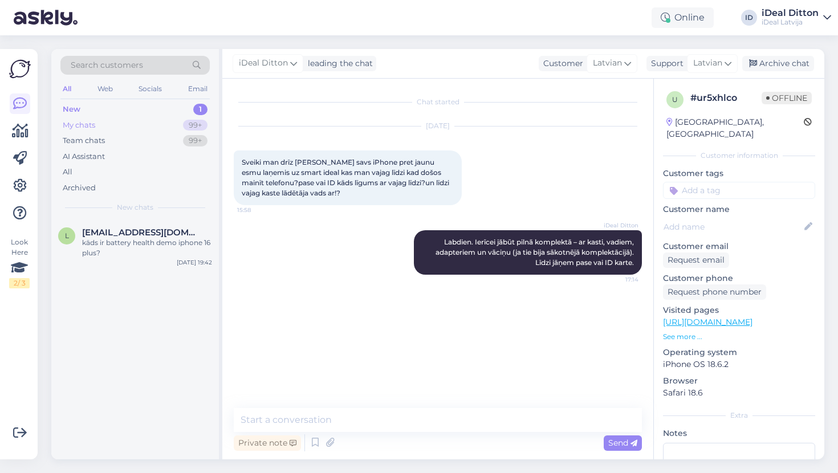
click at [86, 123] on div "My chats" at bounding box center [79, 125] width 32 height 11
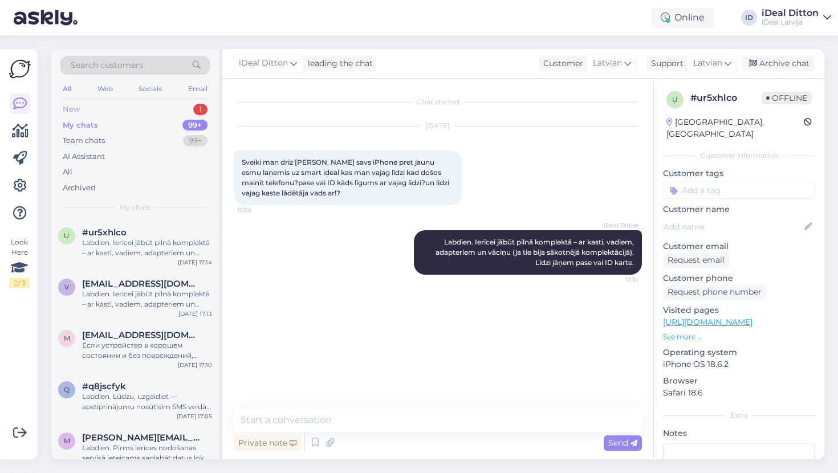
click at [75, 110] on div "New" at bounding box center [71, 109] width 17 height 11
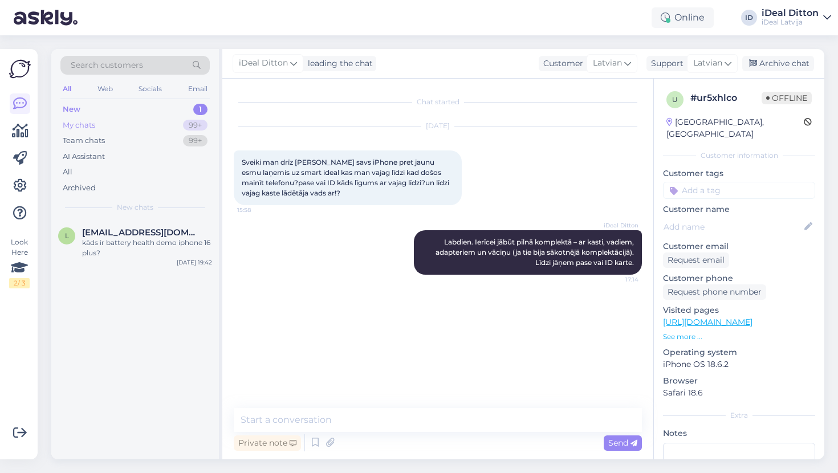
click at [101, 118] on div "My chats 99+" at bounding box center [134, 125] width 149 height 16
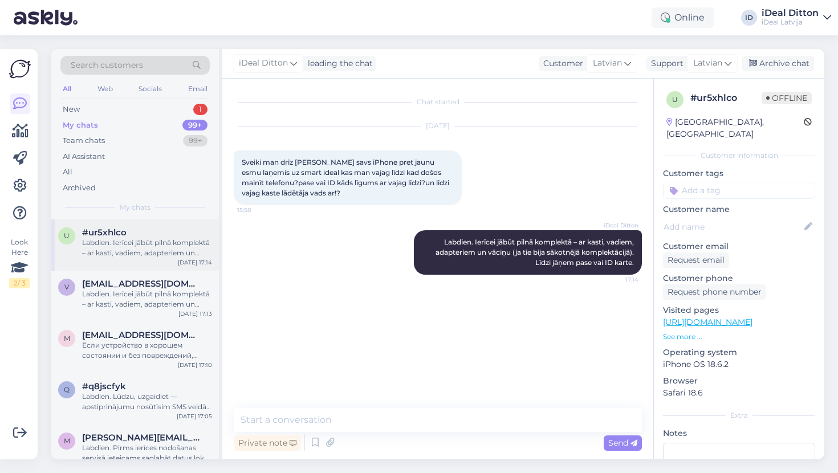
click at [123, 250] on div "Labdien. Ierīcei jābūt pilnā komplektā – ar kasti, vadiem, adapteriem un vāciņu…" at bounding box center [147, 248] width 130 height 21
click at [125, 292] on div "Labdien. Ierīcei jābūt pilnā komplektā – ar kasti, vadiem, adapteriem un vāciņu…" at bounding box center [147, 299] width 130 height 21
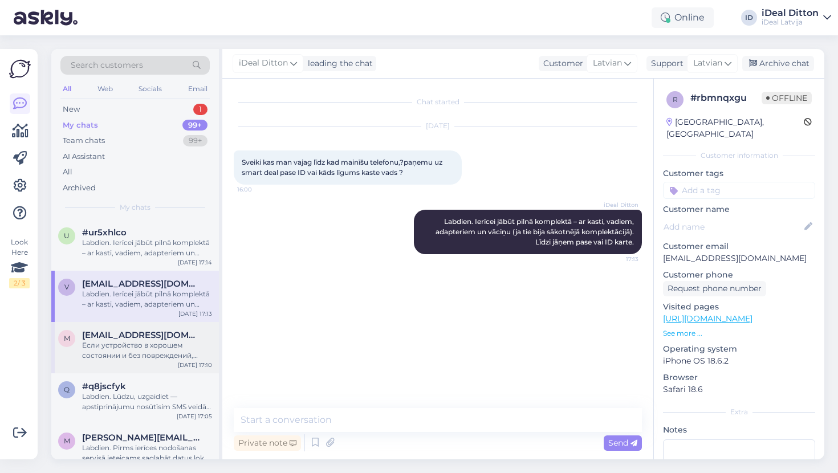
click at [119, 325] on div "m [EMAIL_ADDRESS][DOMAIN_NAME] Если устройство в хорошем состоянии и без повреж…" at bounding box center [135, 347] width 168 height 51
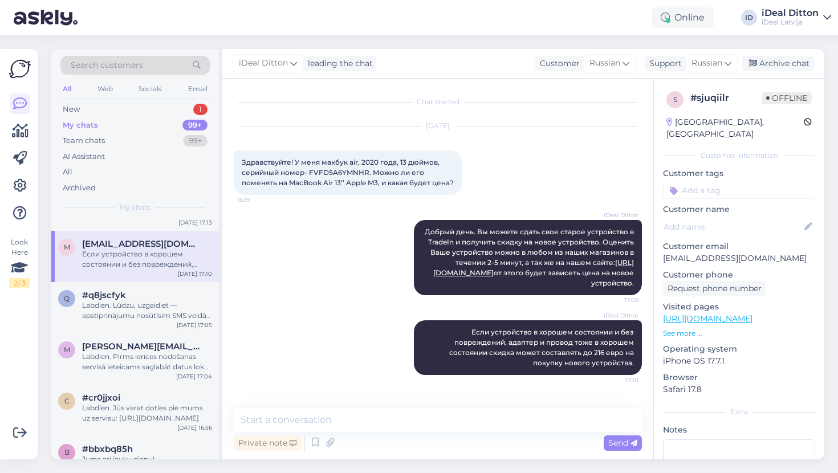
scroll to position [104, 0]
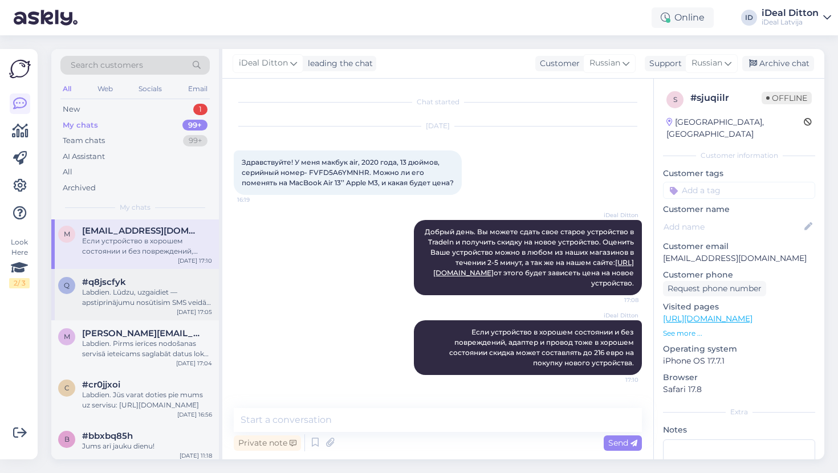
click at [129, 287] on div "Labdien. Lūdzu, uzgaidiet — apstiprinājumu nosūtīsim SMS veidā un uz e-pastu." at bounding box center [147, 297] width 130 height 21
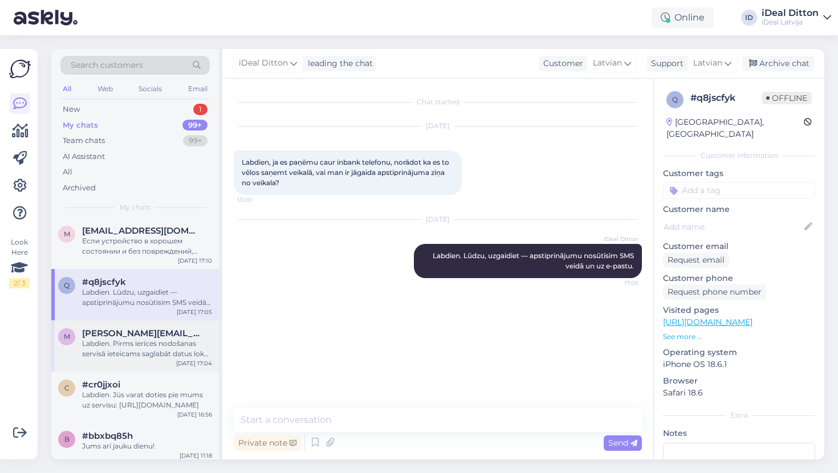
click at [124, 345] on div "Labdien. Pirms ierīces nodošanas servisā ieteicams saglabāt datus lokāli vai iz…" at bounding box center [147, 348] width 130 height 21
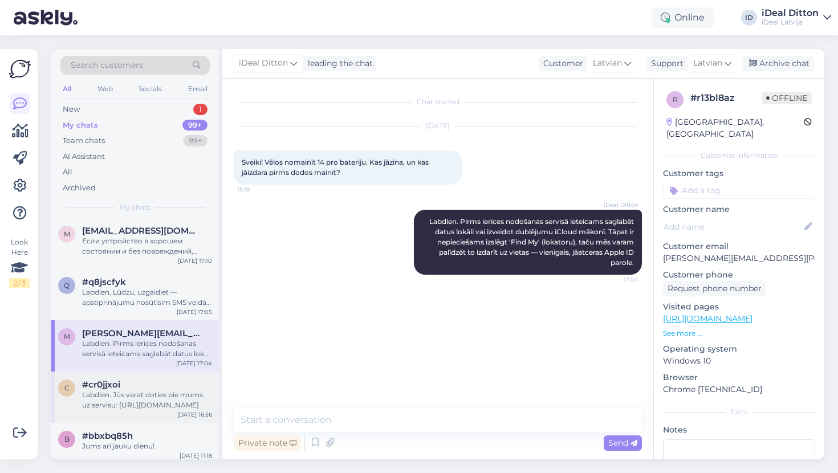
click at [125, 390] on div "Labdien. Jūs varat doties pie mums uz servisu: [URL][DOMAIN_NAME]" at bounding box center [147, 400] width 130 height 21
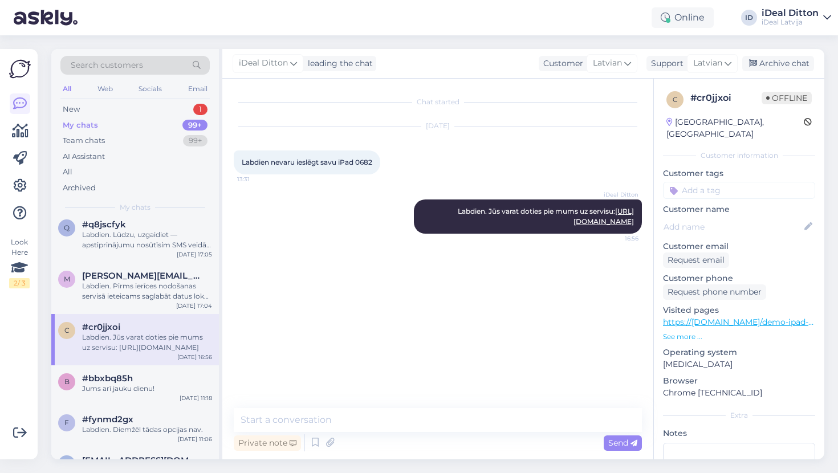
scroll to position [181, 0]
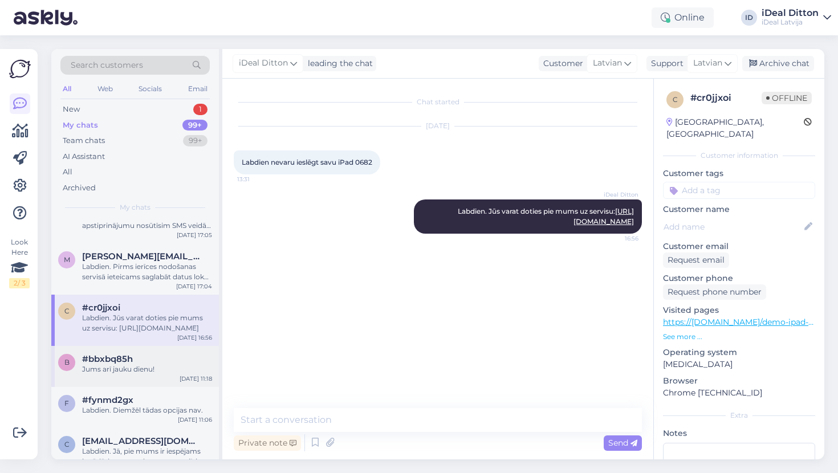
click at [129, 368] on div "Jums arī jauku dienu!" at bounding box center [147, 369] width 130 height 10
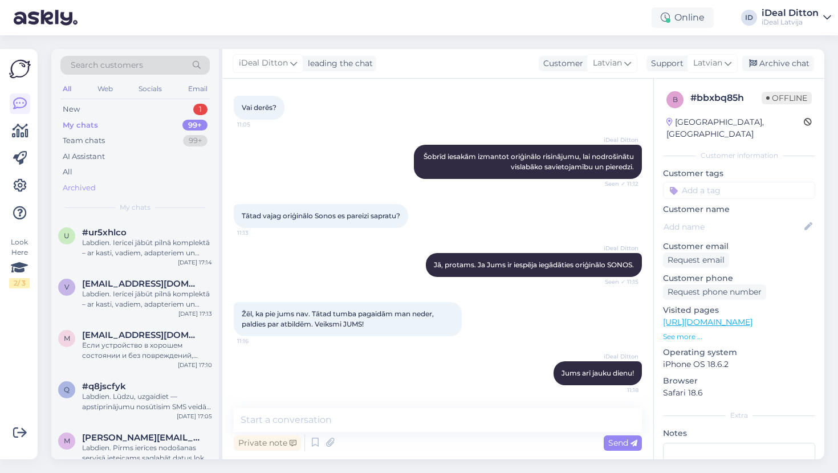
scroll to position [0, 0]
click at [73, 104] on div "New 1" at bounding box center [134, 109] width 149 height 16
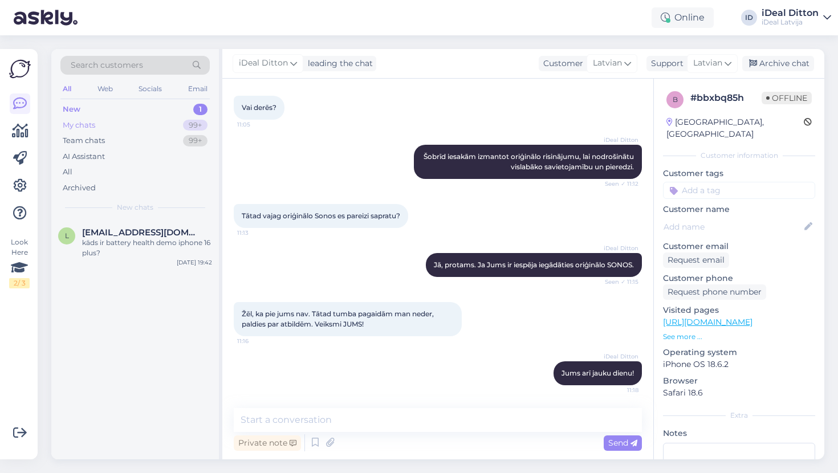
click at [96, 123] on div "My chats 99+" at bounding box center [134, 125] width 149 height 16
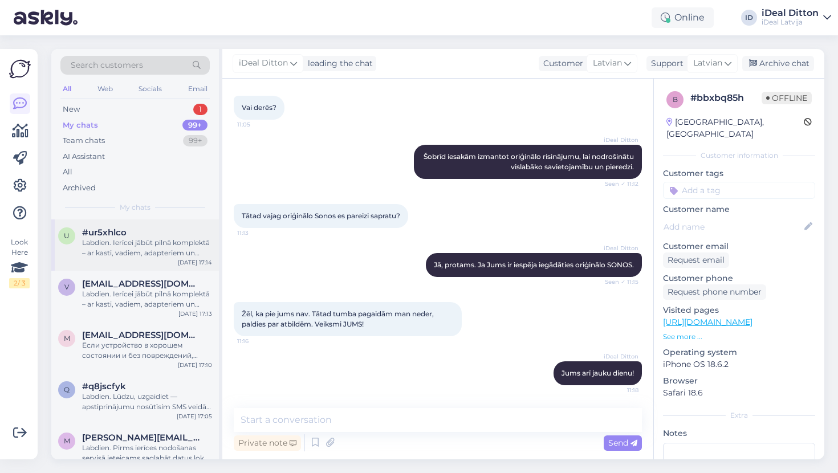
click at [132, 232] on div "#ur5xhlco" at bounding box center [147, 232] width 130 height 10
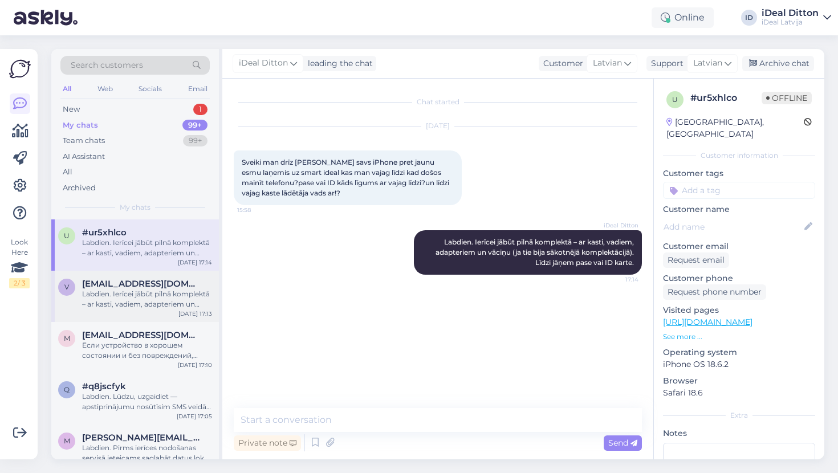
click at [141, 294] on div "Labdien. Ierīcei jābūt pilnā komplektā – ar kasti, vadiem, adapteriem un vāciņu…" at bounding box center [147, 299] width 130 height 21
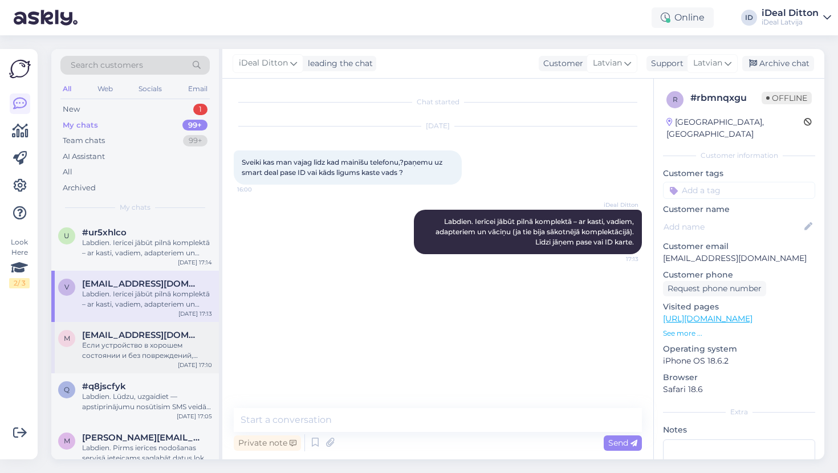
click at [139, 336] on span "[EMAIL_ADDRESS][DOMAIN_NAME]" at bounding box center [141, 335] width 119 height 10
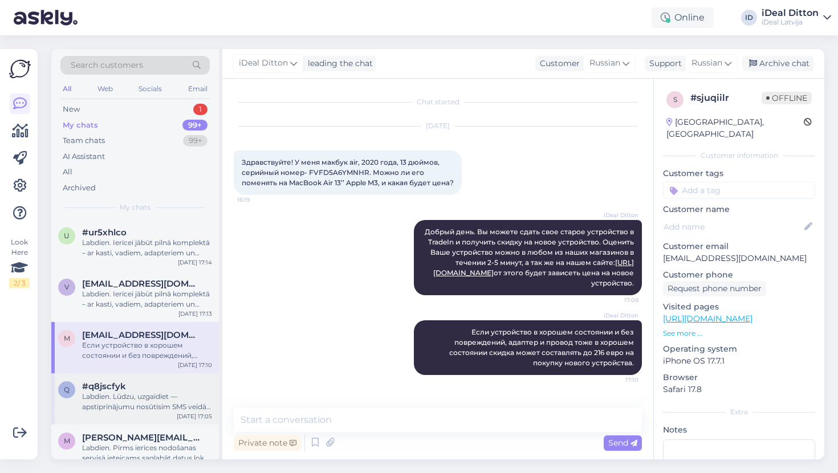
click at [138, 375] on div "q #q8jscfyk Labdien. Lūdzu, uzgaidiet — apstiprinājumu nosūtīsim SMS veidā un u…" at bounding box center [135, 398] width 168 height 51
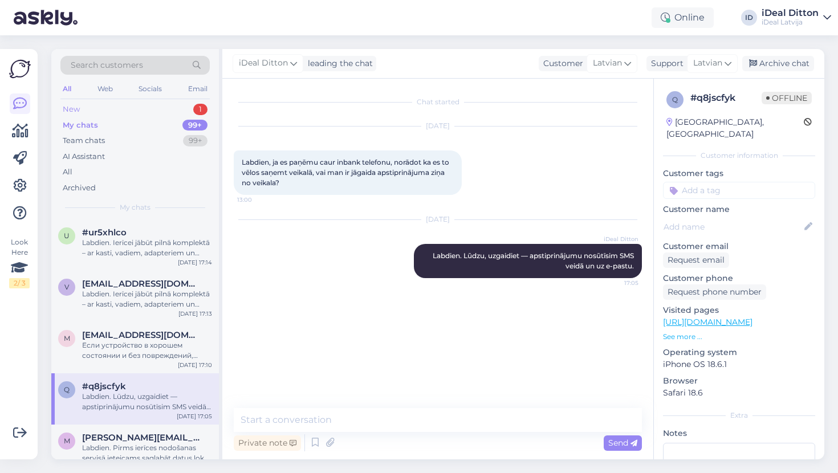
click at [87, 106] on div "New 1" at bounding box center [134, 109] width 149 height 16
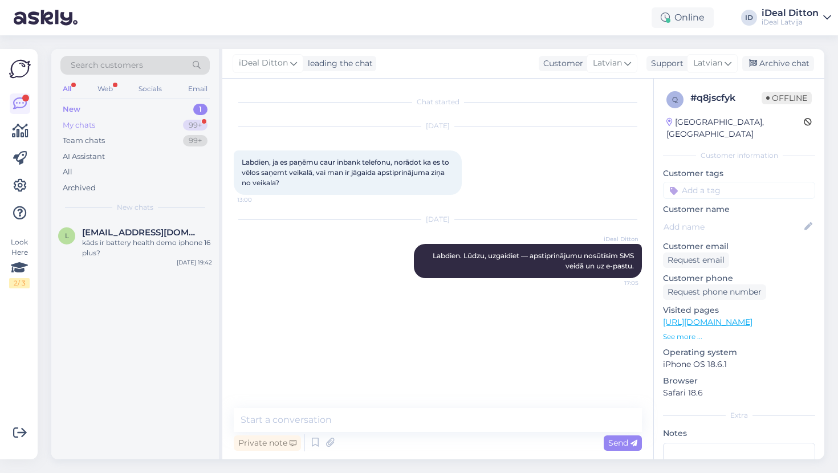
click at [81, 120] on div "My chats" at bounding box center [79, 125] width 32 height 11
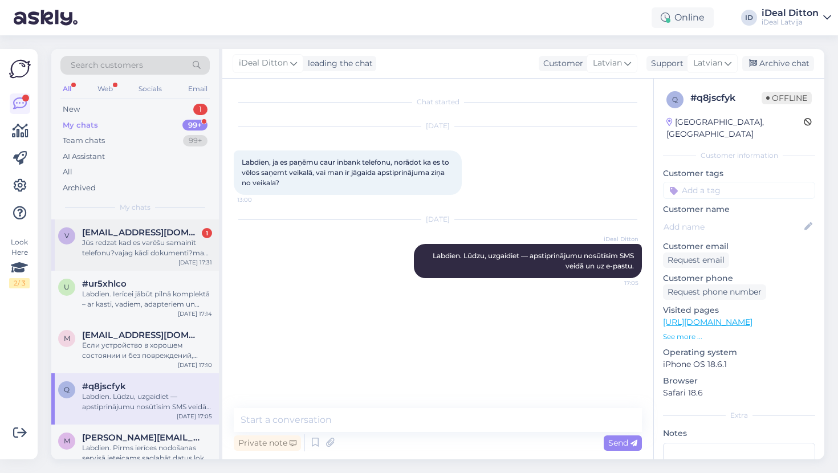
click at [145, 250] on div "Jūs redzat kad es varēšu samainīt telefonu?vajag kādi dokumenti?mans personas k…" at bounding box center [147, 248] width 130 height 21
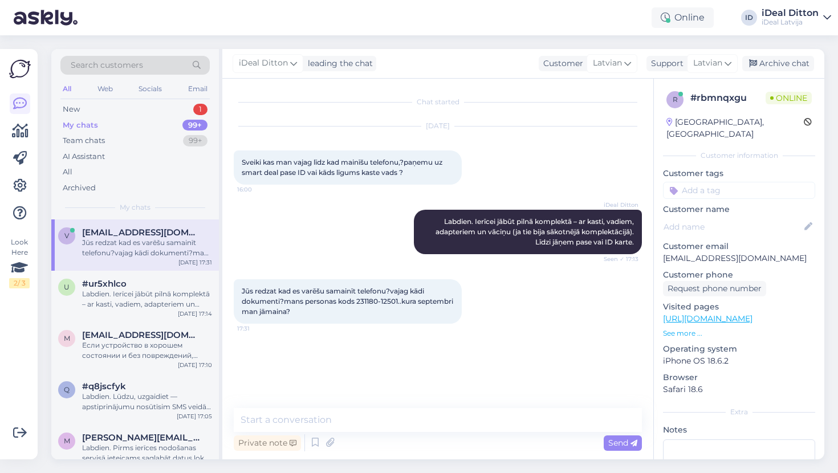
click at [386, 299] on span "Jūs redzat kad es varēšu samainīt telefonu?vajag kādi dokumenti?mans personas k…" at bounding box center [348, 301] width 213 height 29
drag, startPoint x: 357, startPoint y: 300, endPoint x: 399, endPoint y: 300, distance: 41.6
click at [399, 300] on span "Jūs redzat kad es varēšu samainīt telefonu?vajag kādi dokumenti?mans personas k…" at bounding box center [348, 301] width 213 height 29
copy span "231180-12501"
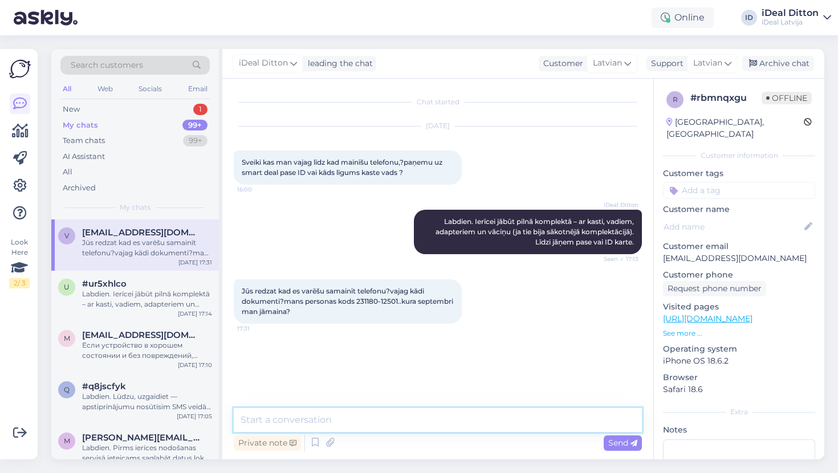
click at [264, 414] on textarea at bounding box center [438, 420] width 408 height 24
type textarea "Nē, Jums vajag sazinaties ar banku vai apskatit to sava kontā."
drag, startPoint x: 530, startPoint y: 417, endPoint x: 218, endPoint y: 409, distance: 312.4
click at [218, 409] on div "Search customers All Web Socials Email New 1 My chats 99+ Team chats 99+ AI Ass…" at bounding box center [437, 254] width 773 height 410
paste textarea "Nē, Jums vajadzētu sazināties ar banku vai apskatīt to savā kontā."
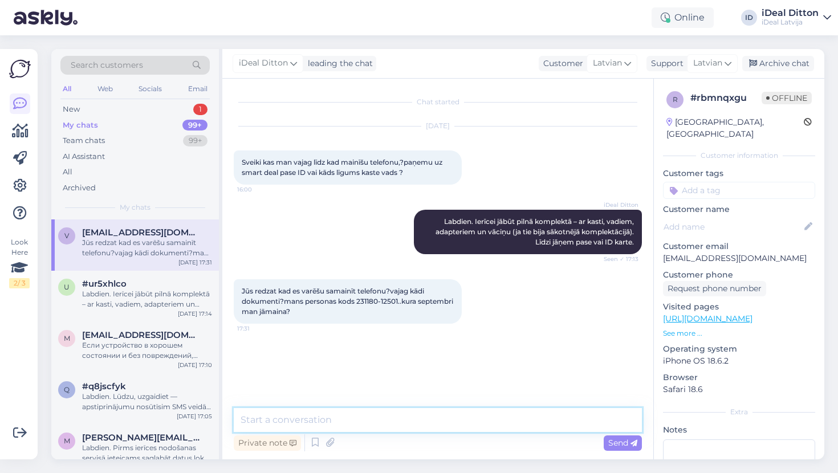
type textarea "Nē, Jums vajadzētu sazināties ar banku vai apskatīt to savā kontā."
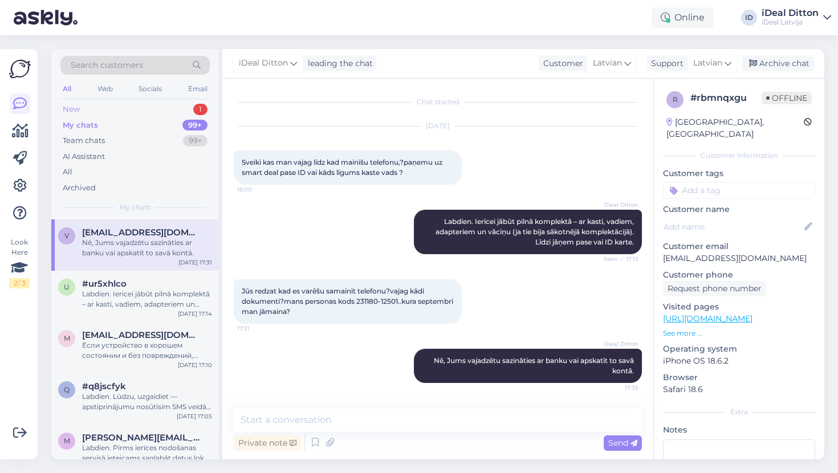
click at [95, 109] on div "New 1" at bounding box center [134, 109] width 149 height 16
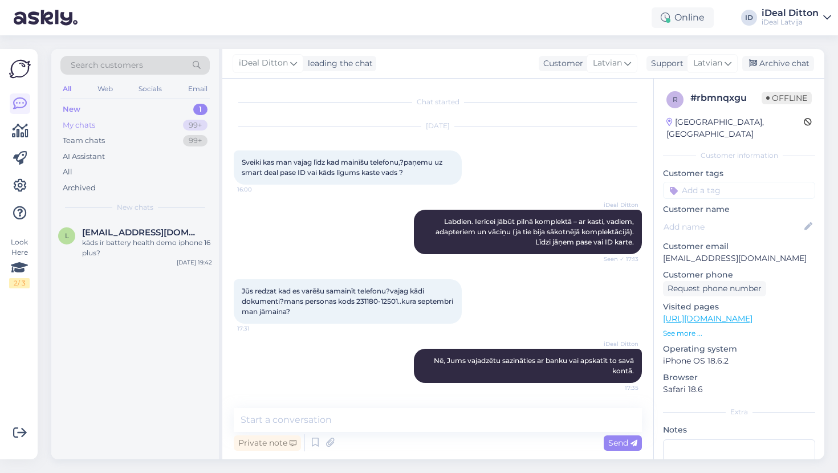
click at [88, 123] on div "My chats" at bounding box center [79, 125] width 32 height 11
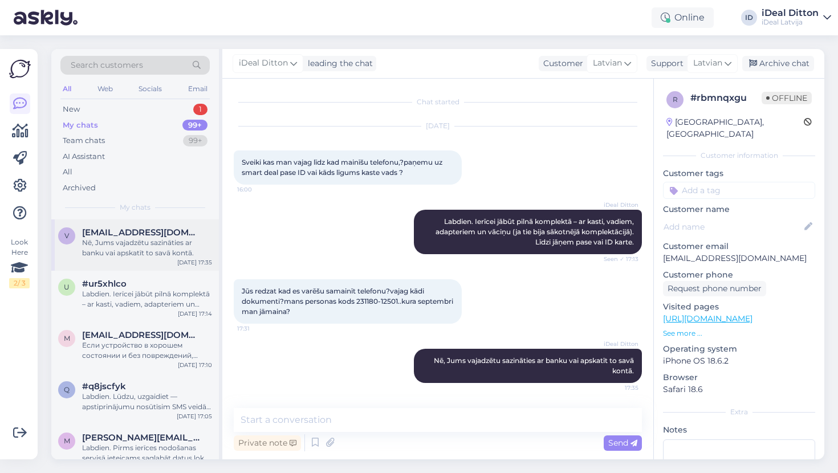
click at [118, 234] on span "[EMAIL_ADDRESS][DOMAIN_NAME]" at bounding box center [141, 232] width 119 height 10
click at [99, 112] on div "New 1" at bounding box center [134, 109] width 149 height 16
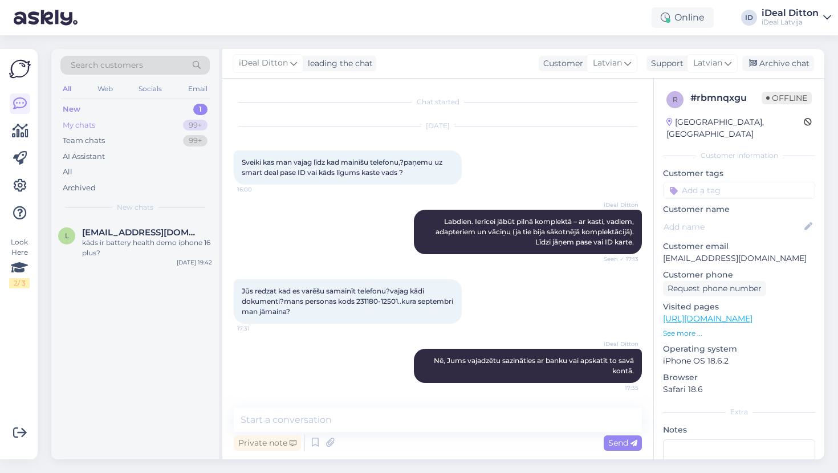
click at [80, 123] on div "My chats" at bounding box center [79, 125] width 32 height 11
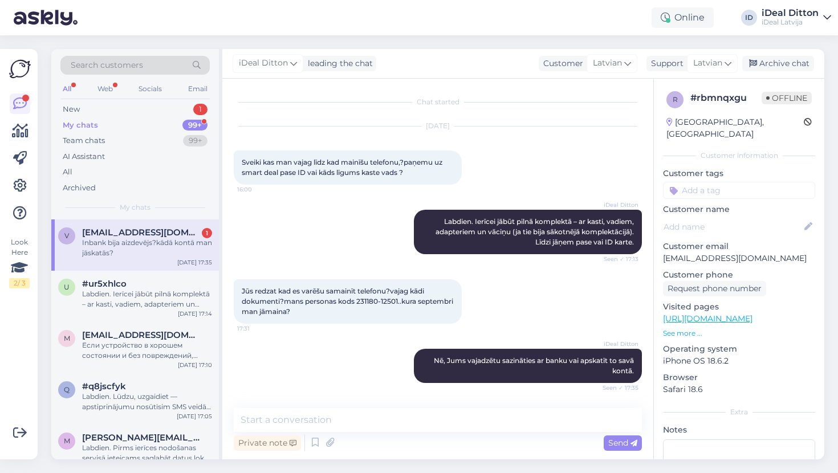
scroll to position [47, 0]
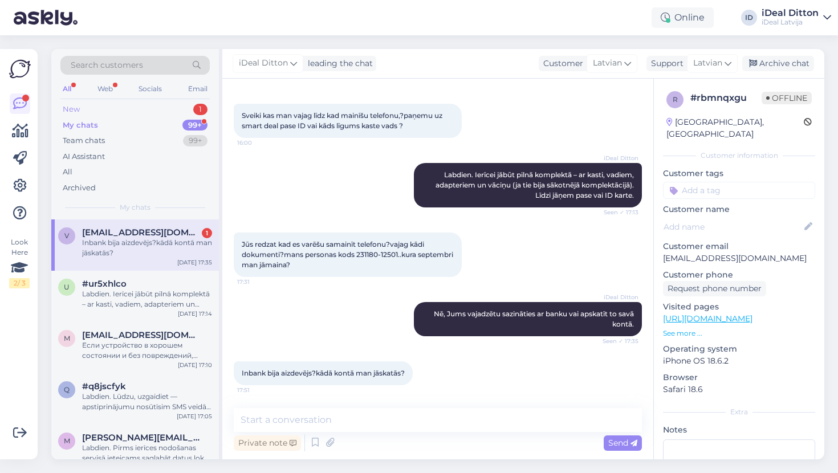
click at [101, 109] on div "New 1" at bounding box center [134, 109] width 149 height 16
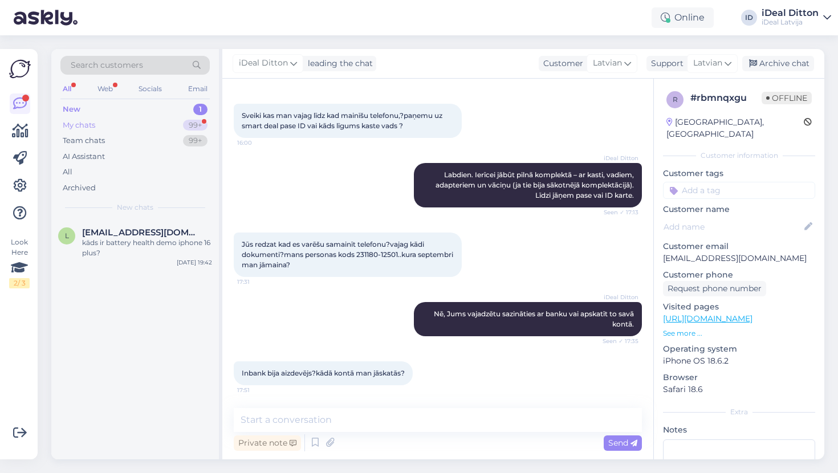
click at [89, 129] on div "My chats" at bounding box center [79, 125] width 32 height 11
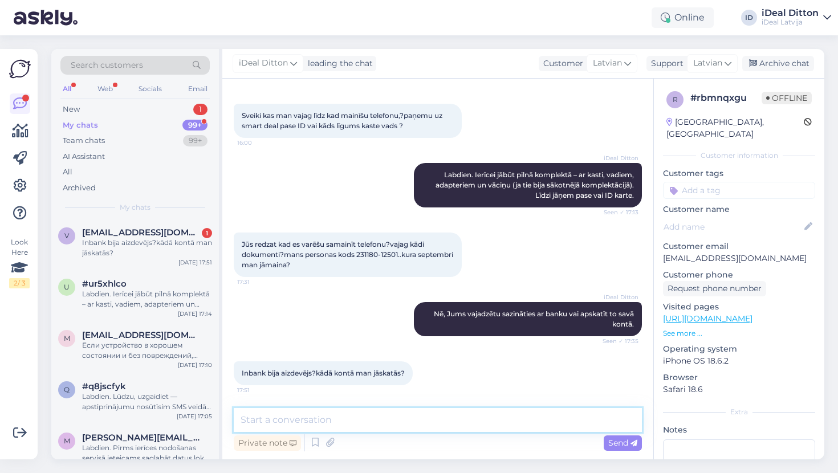
click at [294, 423] on textarea at bounding box center [438, 420] width 408 height 24
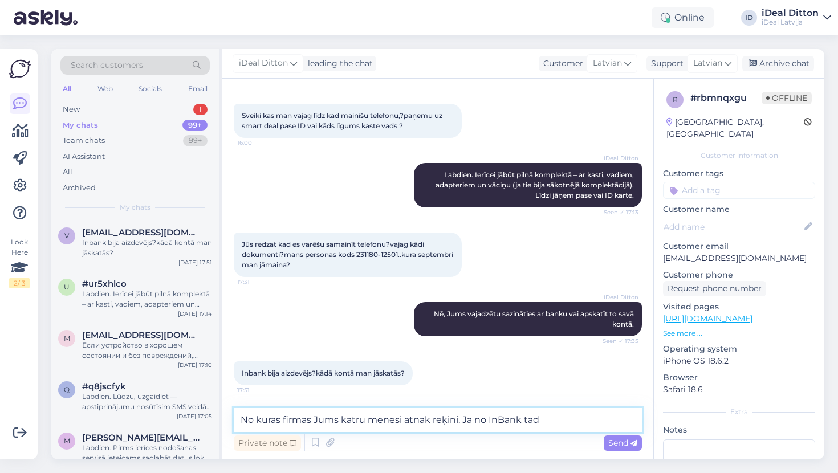
paste textarea "[URL][DOMAIN_NAME]"
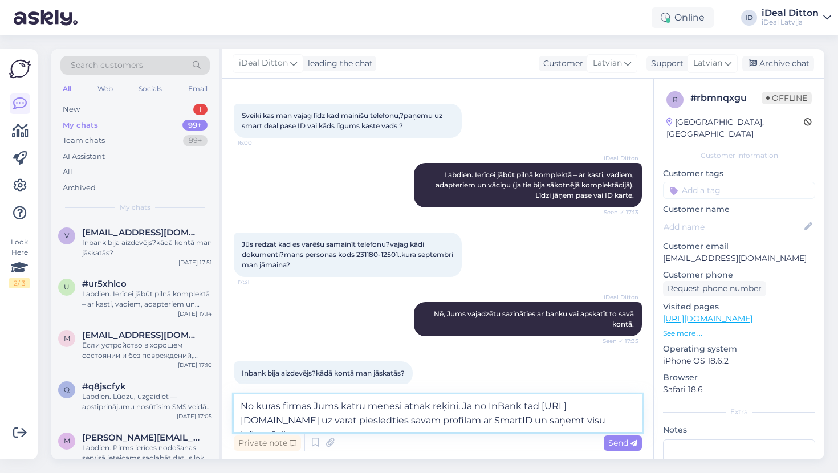
type textarea "No kuras firmas Jums katru mēnesi atnāk rēķini. Ja no InBank tad [URL][DOMAIN_N…"
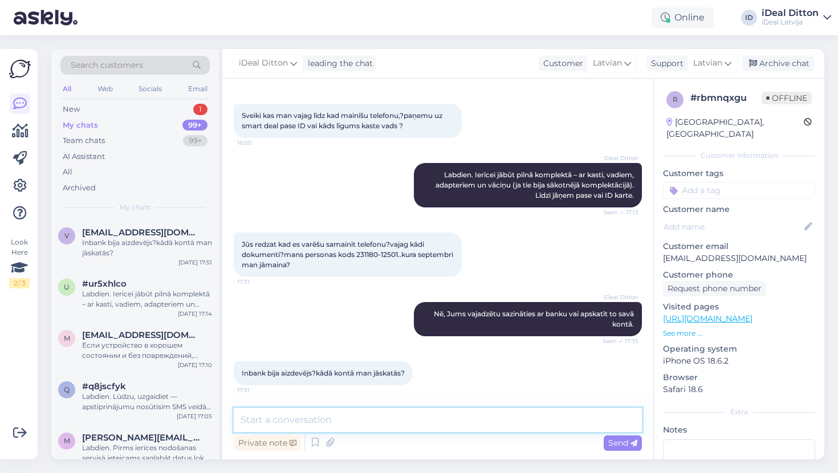
paste textarea "No kuras firmas Jums katru mēnesi tiek izrakstīti rēķini? Ja tas ir InBank, tad…"
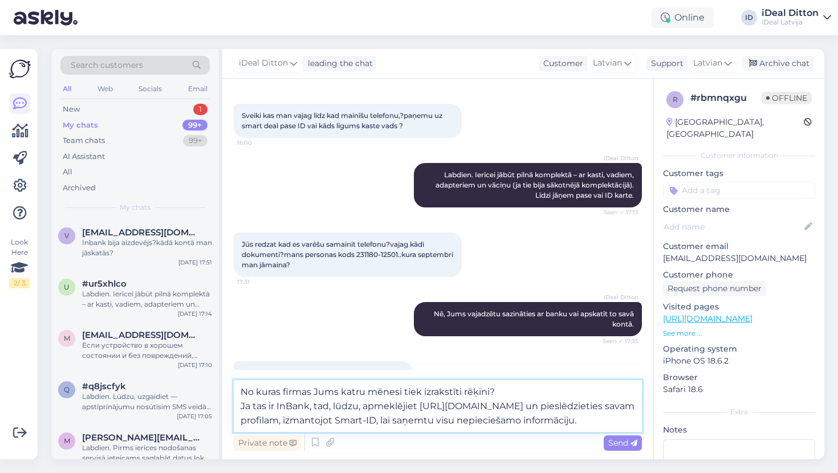
click at [241, 405] on textarea "No kuras firmas Jums katru mēnesi tiek izrakstīti rēķini? Ja tas ir InBank, tad…" at bounding box center [438, 406] width 408 height 52
type textarea "No kuras firmas Jums katru mēnesi tiek izrakstīti rēķini? Ja tas ir InBank, tad…"
click at [441, 420] on textarea "No kuras firmas Jums katru mēnesi tiek izrakstīti rēķini? Ja tas ir InBank, tad…" at bounding box center [438, 406] width 408 height 52
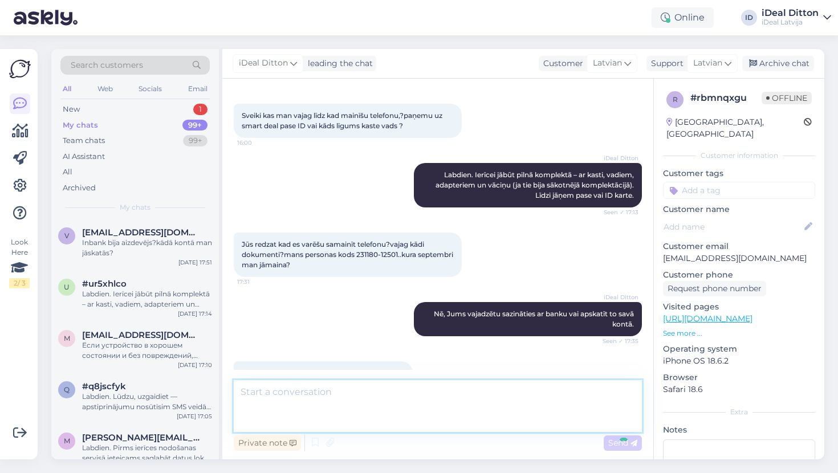
scroll to position [126, 0]
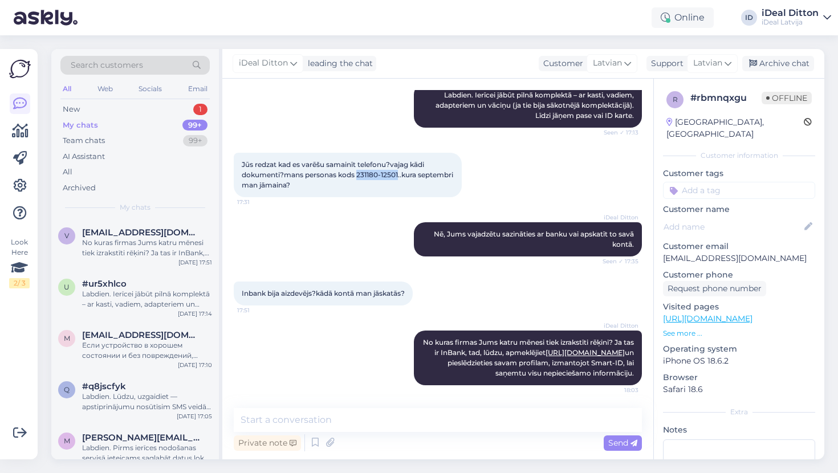
drag, startPoint x: 357, startPoint y: 173, endPoint x: 399, endPoint y: 173, distance: 42.2
click at [399, 173] on span "Jūs redzat kad es varēšu samainīt telefonu?vajag kādi dokumenti?mans personas k…" at bounding box center [348, 174] width 213 height 29
copy span "231180-12501"
click at [85, 108] on div "New 1" at bounding box center [134, 109] width 149 height 16
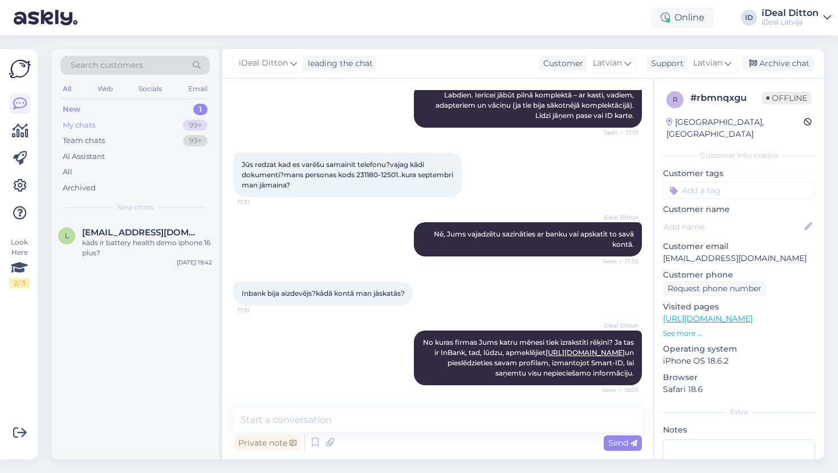
click at [80, 126] on div "My chats" at bounding box center [79, 125] width 32 height 11
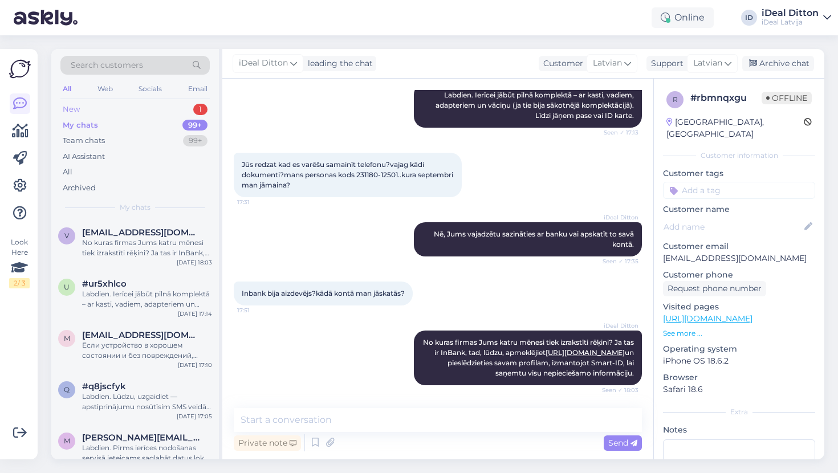
click at [72, 107] on div "New" at bounding box center [71, 109] width 17 height 11
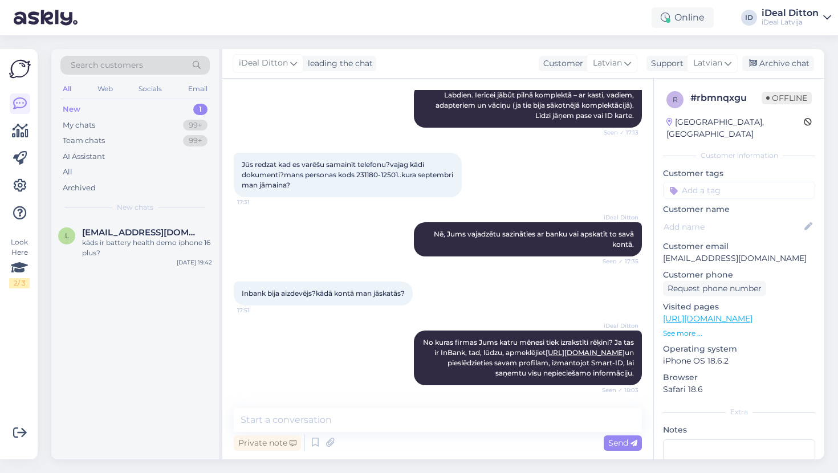
click at [54, 107] on div "Search customers All Web Socials Email New 1 My chats 99+ Team chats 99+ AI Ass…" at bounding box center [135, 134] width 168 height 170
click at [84, 125] on div "My chats" at bounding box center [79, 125] width 32 height 11
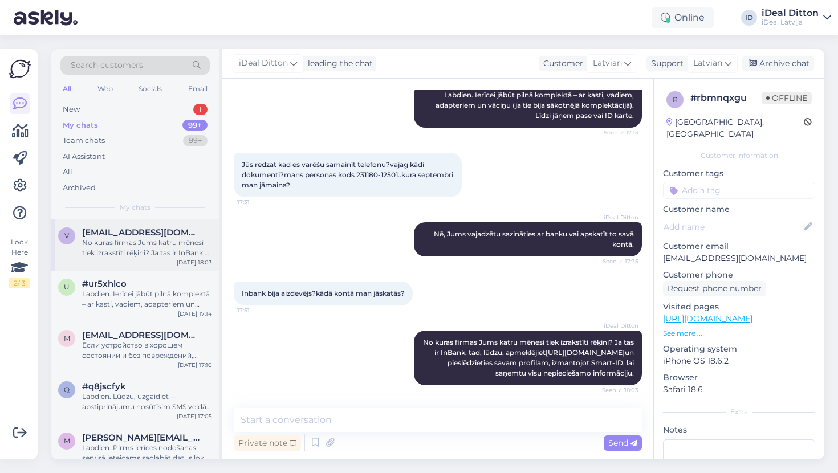
click at [118, 238] on div "No kuras firmas Jums katru mēnesi tiek izrakstīti rēķini? Ja tas ir InBank, tad…" at bounding box center [147, 248] width 130 height 21
click at [74, 110] on div "New" at bounding box center [71, 109] width 17 height 11
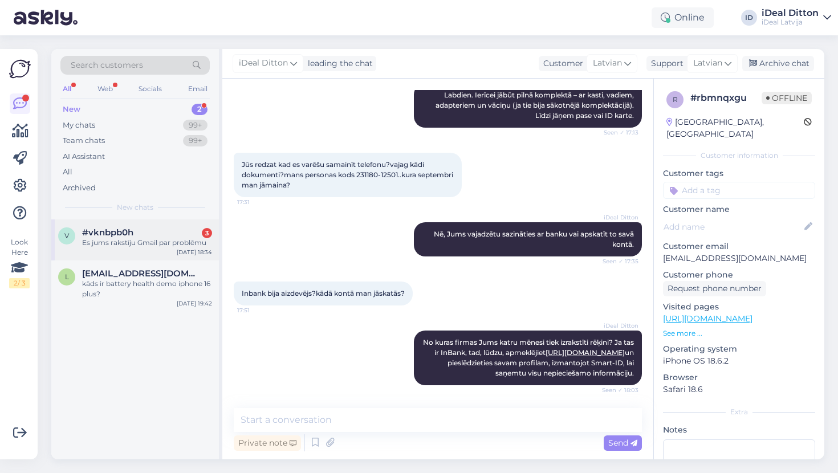
click at [120, 239] on div "Es jums rakstīju Gmail par problēmu" at bounding box center [147, 243] width 130 height 10
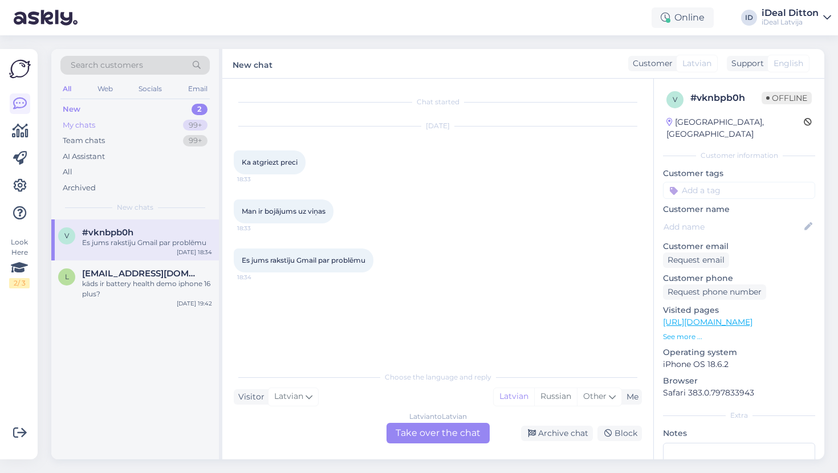
click at [83, 120] on div "My chats" at bounding box center [79, 125] width 32 height 11
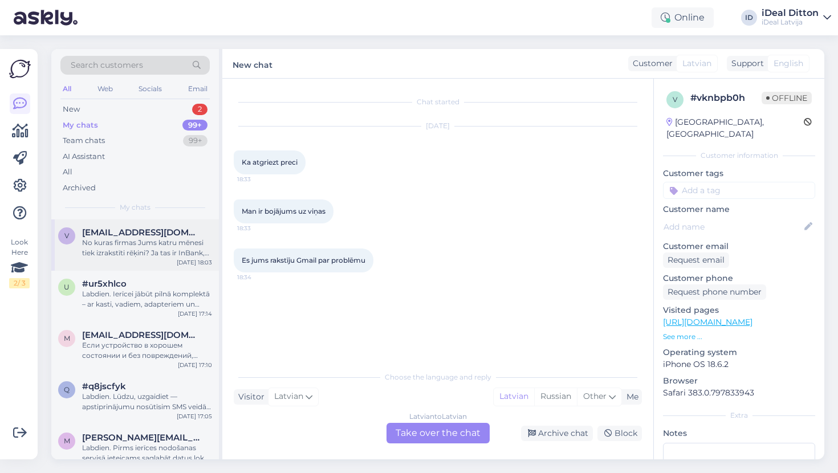
click at [125, 246] on div "No kuras firmas Jums katru mēnesi tiek izrakstīti rēķini? Ja tas ir InBank, tad…" at bounding box center [147, 248] width 130 height 21
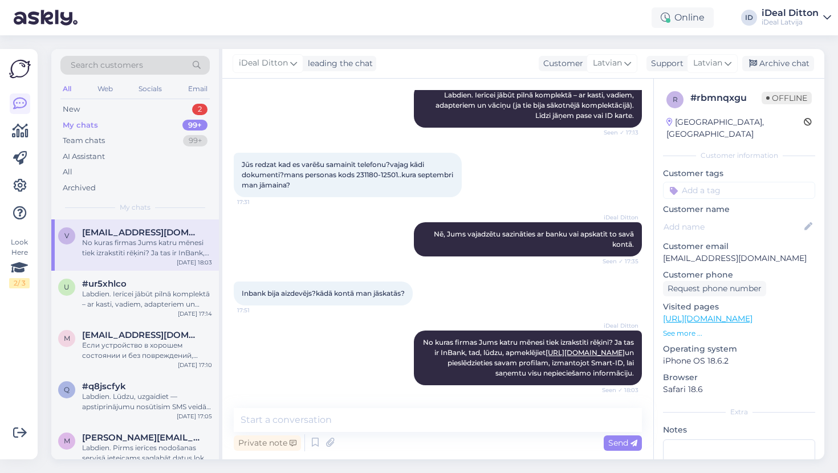
drag, startPoint x: 793, startPoint y: 6, endPoint x: 515, endPoint y: 162, distance: 319.7
click at [515, 162] on div "Jūs redzat kad es varēšu samainīt telefonu?vajag kādi dokumenti?mans personas k…" at bounding box center [438, 175] width 408 height 70
click at [65, 107] on div "New" at bounding box center [71, 109] width 17 height 11
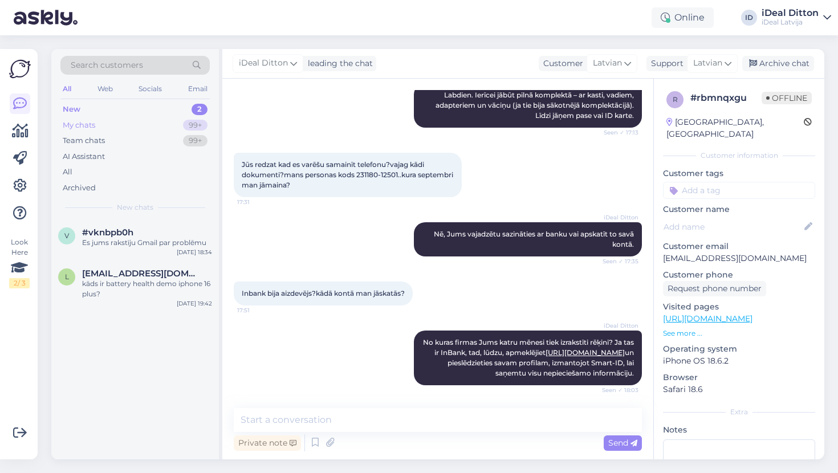
click at [88, 122] on div "My chats" at bounding box center [79, 125] width 32 height 11
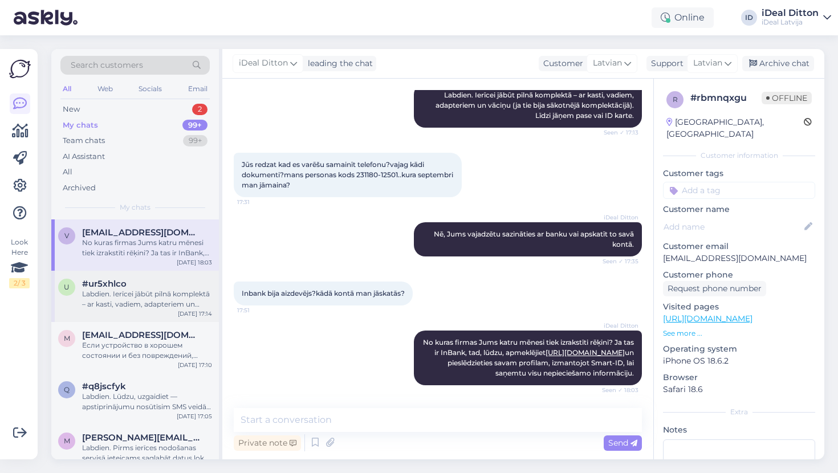
click at [104, 291] on div "Labdien. Ierīcei jābūt pilnā komplektā – ar kasti, vadiem, adapteriem un vāciņu…" at bounding box center [147, 299] width 130 height 21
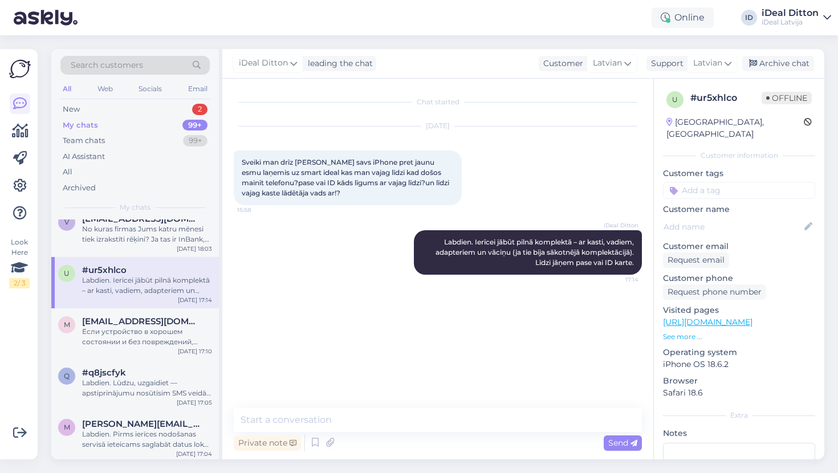
scroll to position [0, 0]
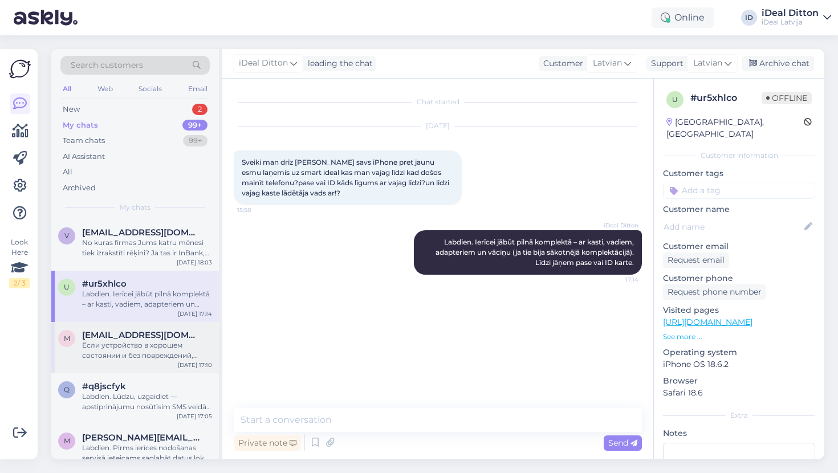
click at [100, 352] on div "Если устройство в хорошем состоянии и без повреждений, адаптер и провод тоже в …" at bounding box center [147, 350] width 130 height 21
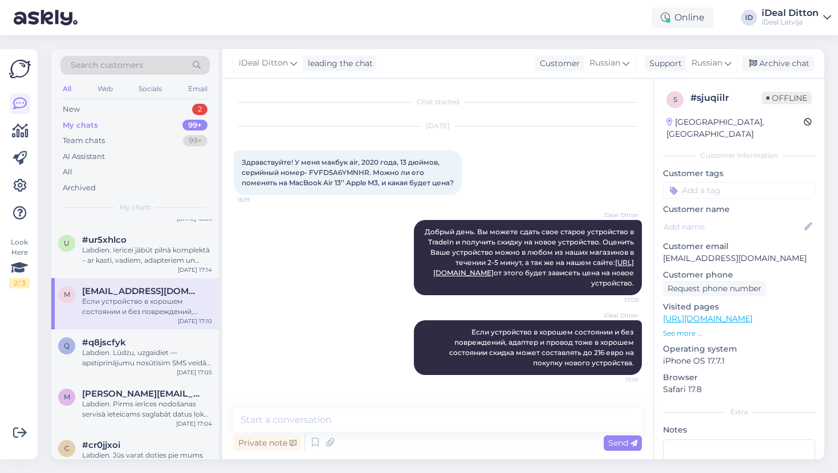
scroll to position [46, 0]
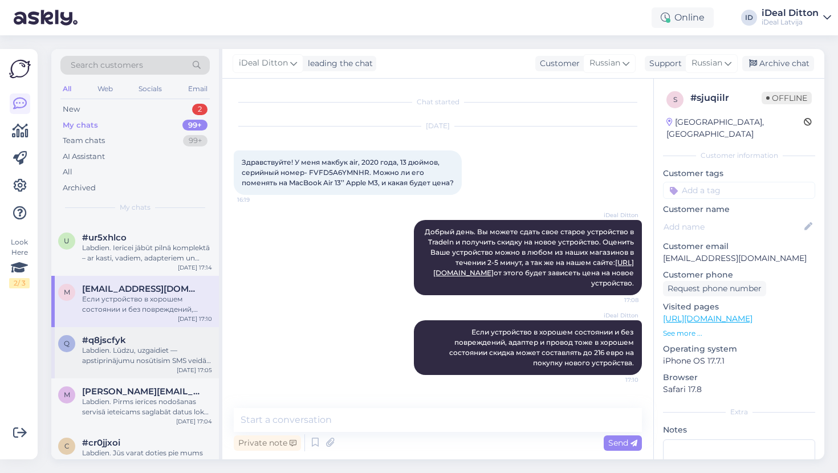
click at [100, 352] on div "Labdien. Lūdzu, uzgaidiet — apstiprinājumu nosūtīsim SMS veidā un uz e-pastu." at bounding box center [147, 355] width 130 height 21
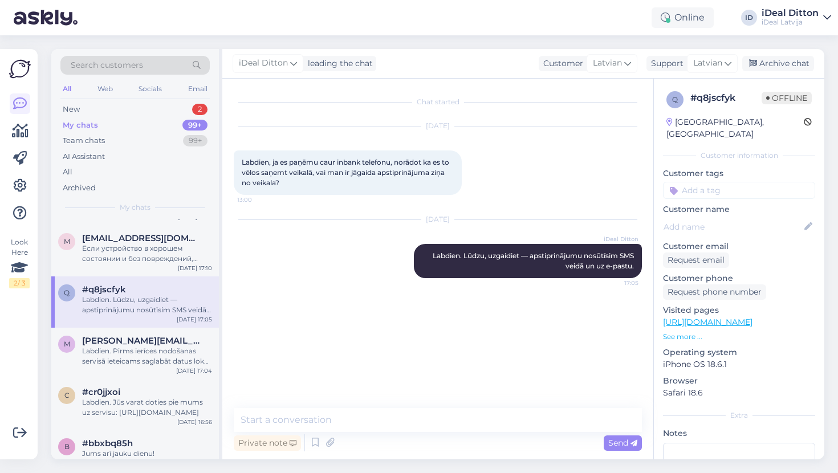
scroll to position [98, 0]
click at [101, 350] on div "Labdien. Pirms ierīces nodošanas servisā ieteicams saglabāt datus lokāli vai iz…" at bounding box center [147, 355] width 130 height 21
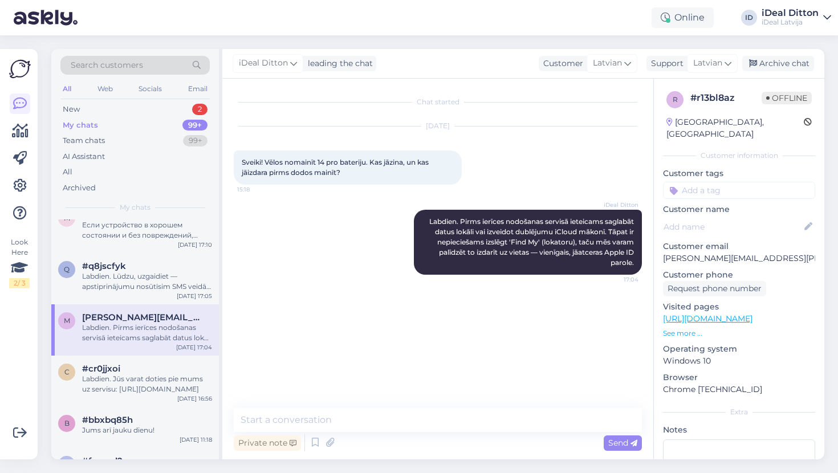
scroll to position [148, 0]
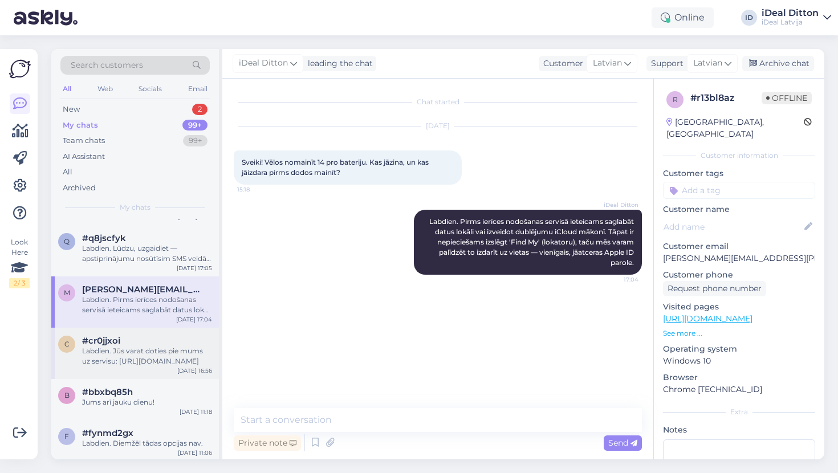
click at [101, 350] on div "Labdien. Jūs varat doties pie mums uz servisu: [URL][DOMAIN_NAME]" at bounding box center [147, 356] width 130 height 21
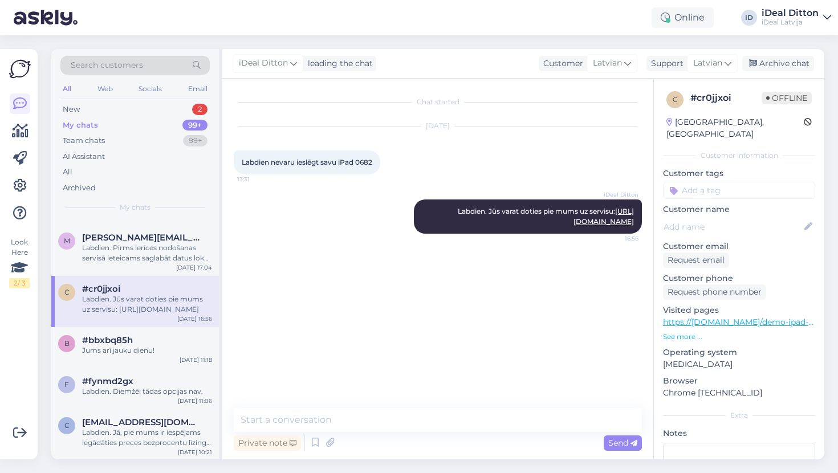
scroll to position [204, 0]
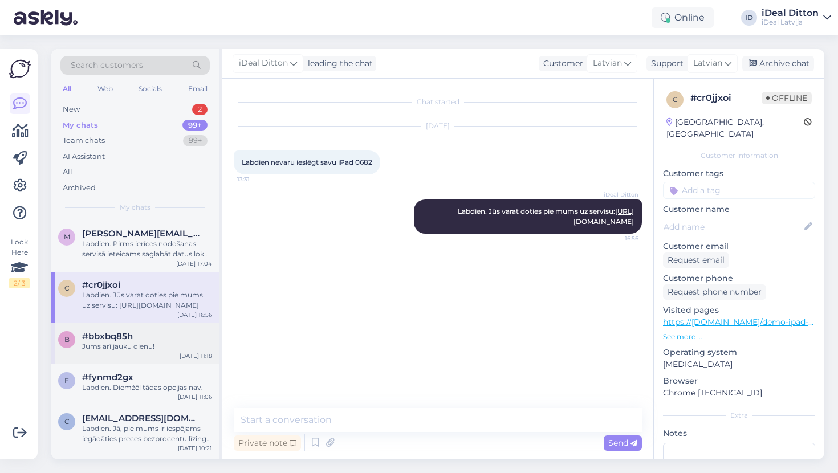
click at [101, 341] on div "Jums arī jauku dienu!" at bounding box center [147, 346] width 130 height 10
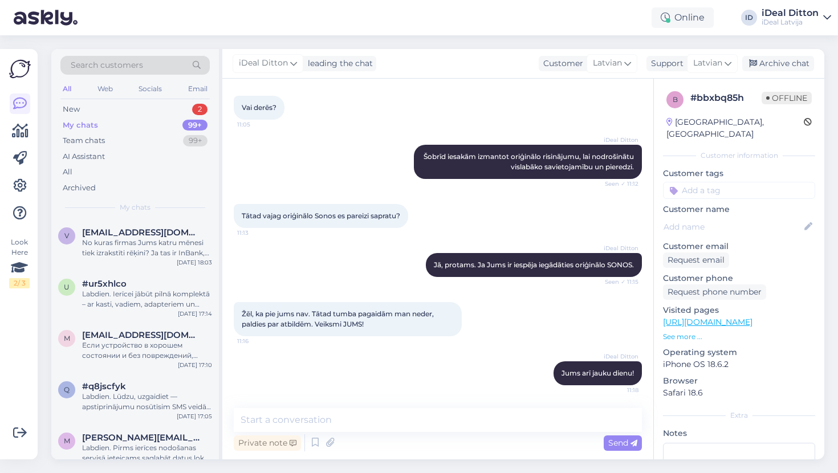
scroll to position [0, 0]
click at [92, 238] on div "No kuras firmas Jums katru mēnesi tiek izrakstīti rēķini? Ja tas ir InBank, tad…" at bounding box center [147, 248] width 130 height 21
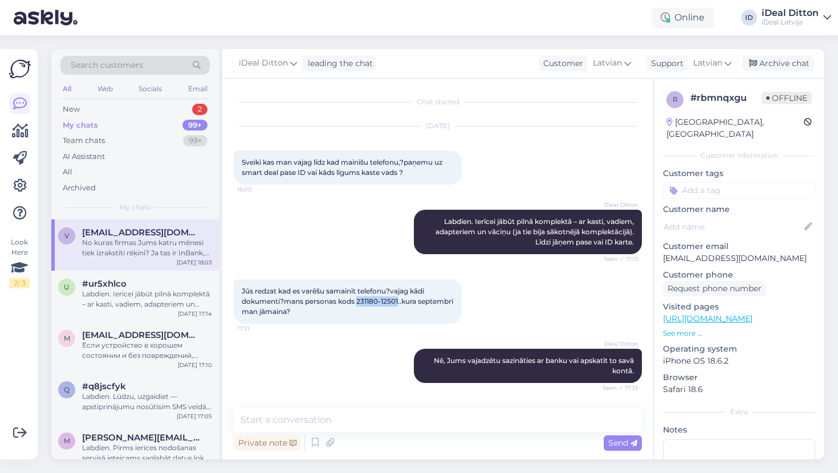
drag, startPoint x: 358, startPoint y: 301, endPoint x: 398, endPoint y: 299, distance: 40.5
click at [398, 299] on span "Jūs redzat kad es varēšu samainīt telefonu?vajag kādi dokumenti?mans personas k…" at bounding box center [348, 301] width 213 height 29
copy span "231180-12501"
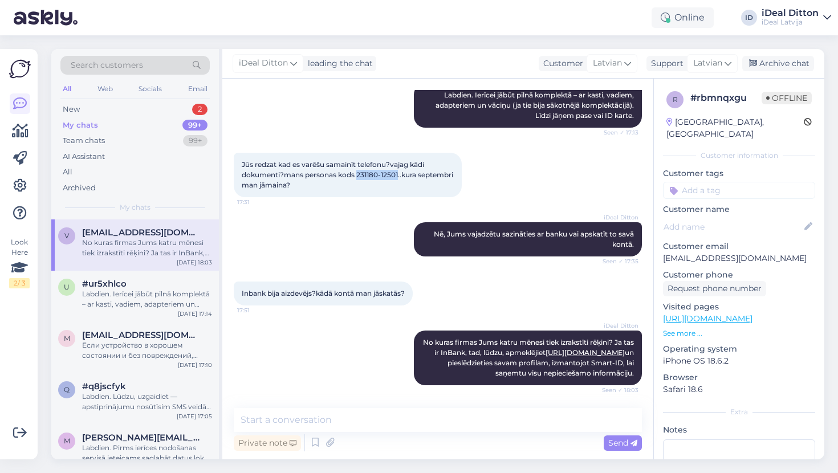
scroll to position [126, 0]
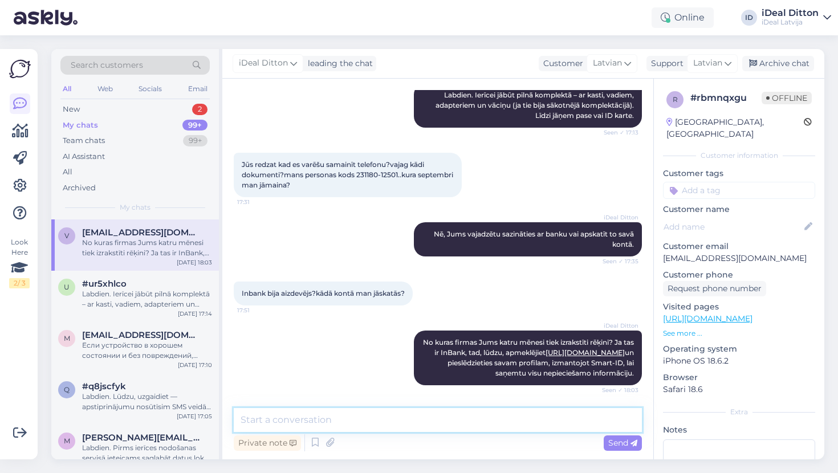
click at [289, 421] on textarea at bounding box center [438, 420] width 408 height 24
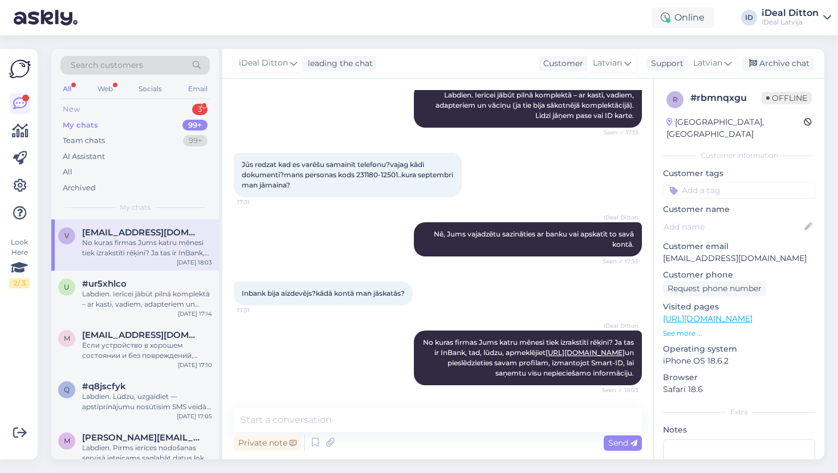
click at [76, 110] on div "New" at bounding box center [71, 109] width 17 height 11
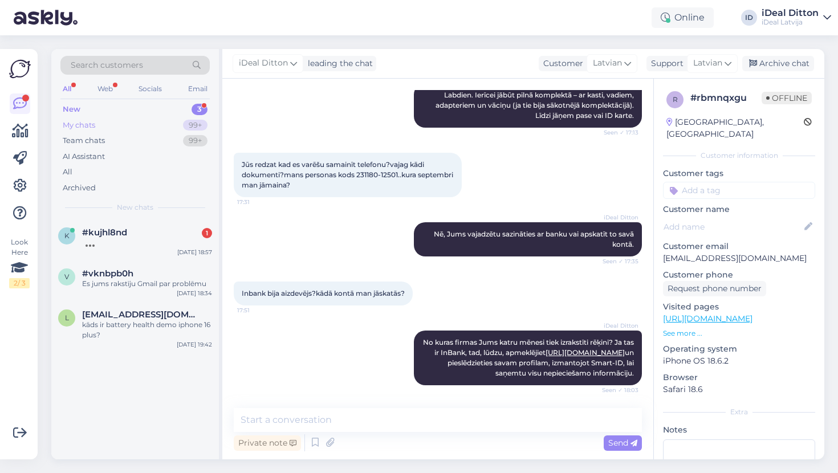
click at [85, 123] on div "My chats" at bounding box center [79, 125] width 32 height 11
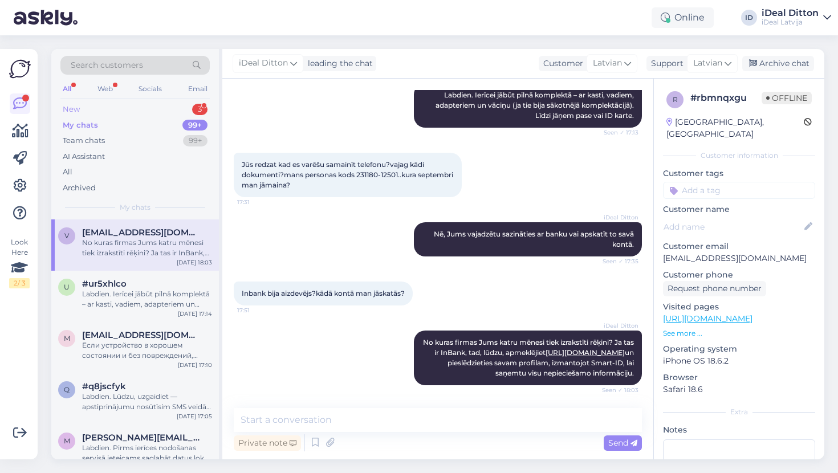
click at [74, 109] on div "New" at bounding box center [71, 109] width 17 height 11
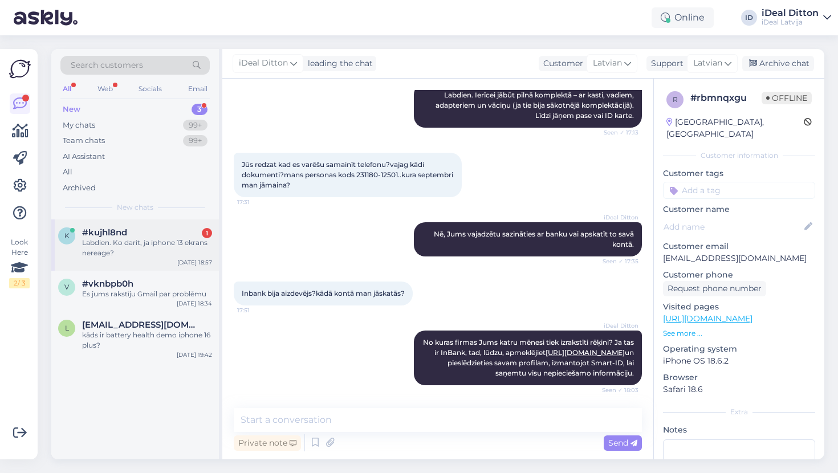
click at [134, 246] on div "Labdien. Ko darit, ja iphone 13 ekrans nereage?" at bounding box center [147, 248] width 130 height 21
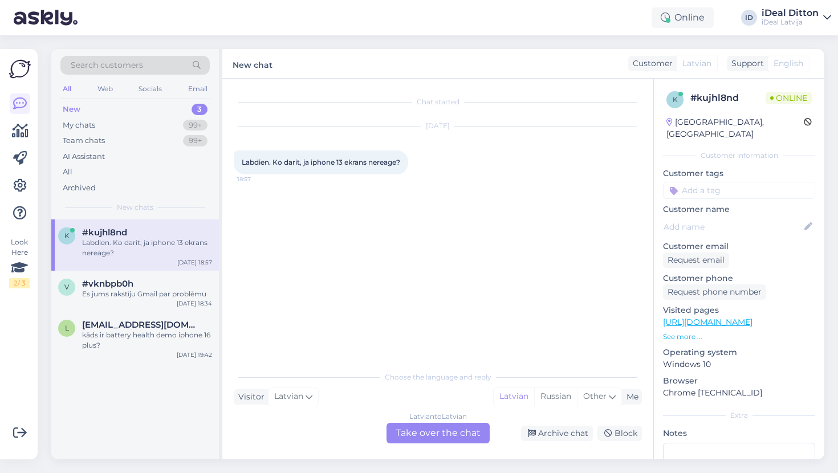
scroll to position [0, 0]
click at [425, 434] on div "Latvian to Latvian Take over the chat" at bounding box center [437, 433] width 103 height 21
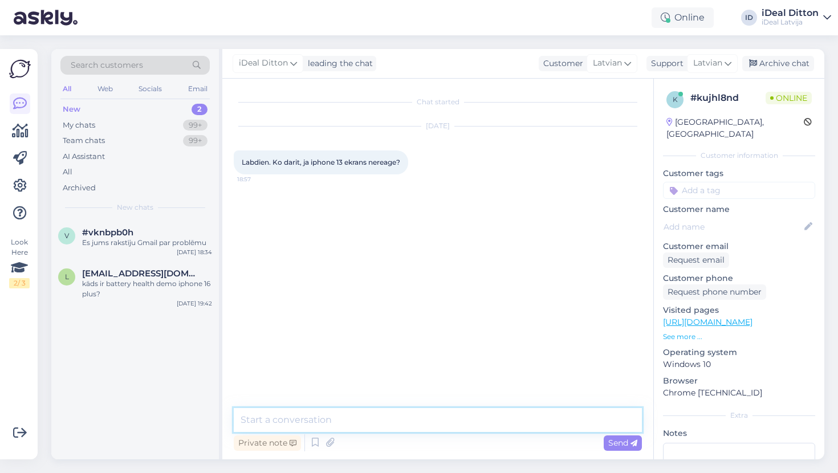
click at [415, 413] on textarea at bounding box center [438, 420] width 408 height 24
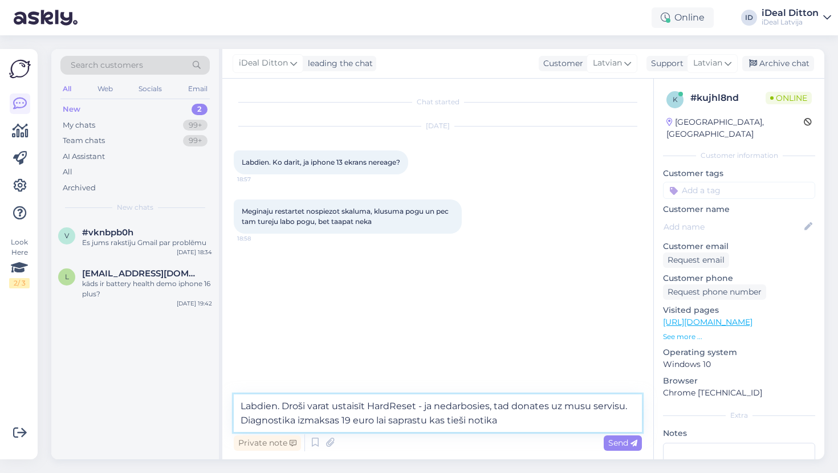
type textarea "Labdien. Droši varat ustaisīt HardReset - ja nedarbosies, tad donates uz musu s…"
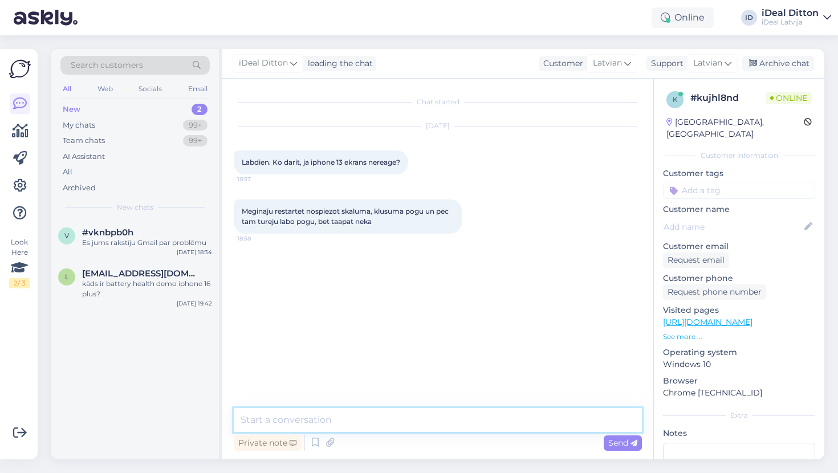
paste textarea "Labdien! Droši varat veikt Hard Reset. Ja tas nepalīdzēs, ierīci varēsiet nogād…"
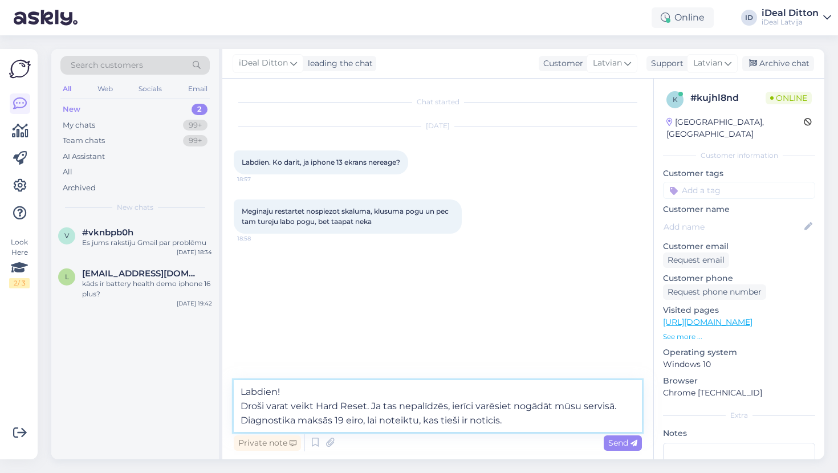
click at [241, 405] on textarea "Labdien! Droši varat veikt Hard Reset. Ja tas nepalīdzēs, ierīci varēsiet nogād…" at bounding box center [438, 406] width 408 height 52
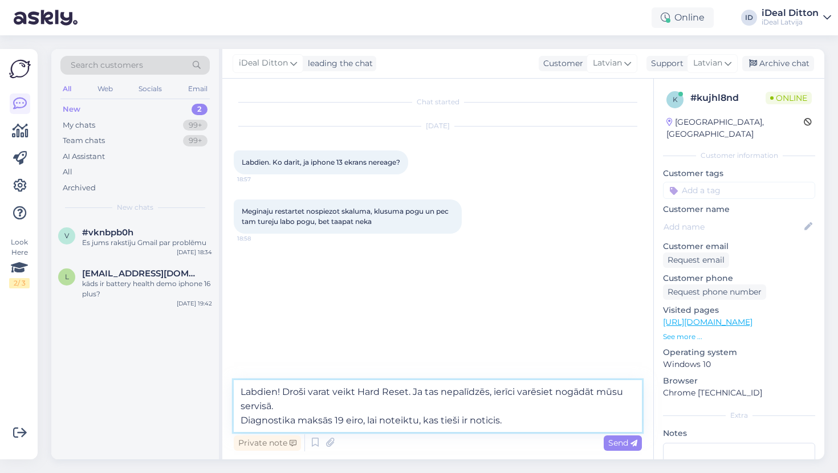
click at [242, 420] on textarea "Labdien! Droši varat veikt Hard Reset. Ja tas nepalīdzēs, ierīci varēsiet nogād…" at bounding box center [438, 406] width 408 height 52
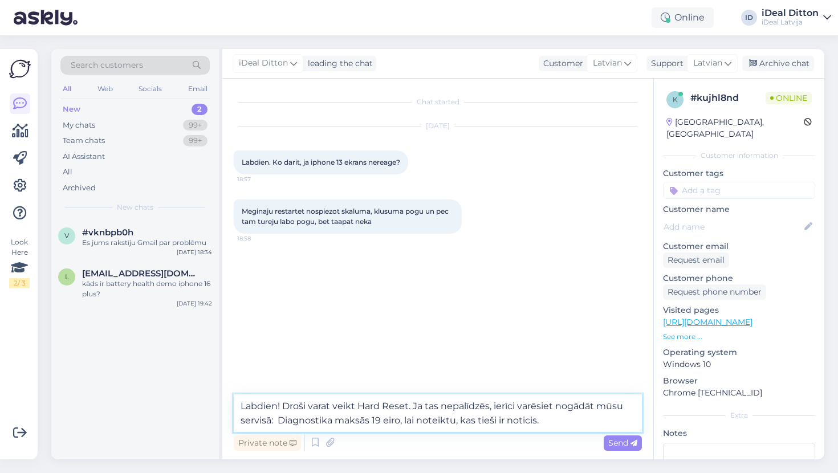
paste textarea "[URL][DOMAIN_NAME]"
type textarea "Labdien! Droši varat veikt Hard Reset. Ja tas nepalīdzēs, ierīci varēsiet nogād…"
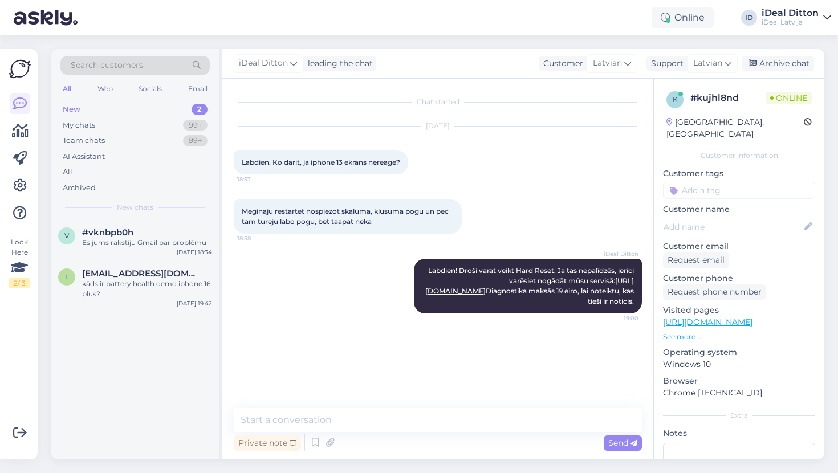
click at [85, 107] on div "New 2" at bounding box center [134, 109] width 149 height 16
click at [95, 125] on div "My chats" at bounding box center [79, 125] width 32 height 11
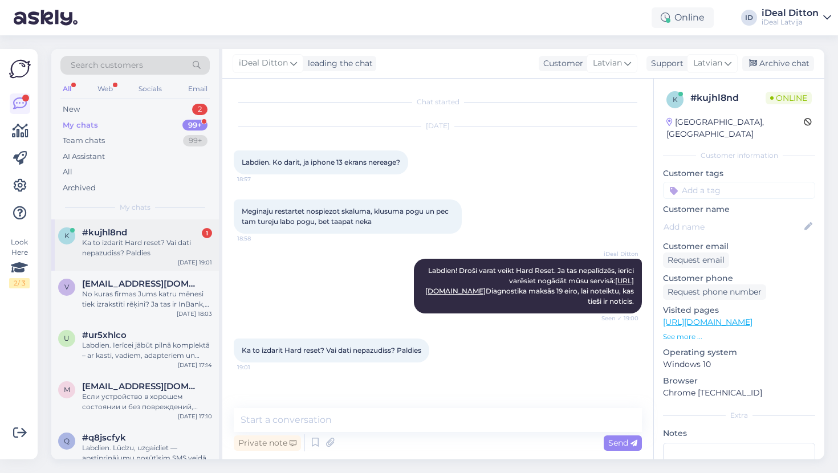
click at [158, 241] on div "Ka to izdarit Hard reset? Vai dati nepazudiss? Paldies" at bounding box center [147, 248] width 130 height 21
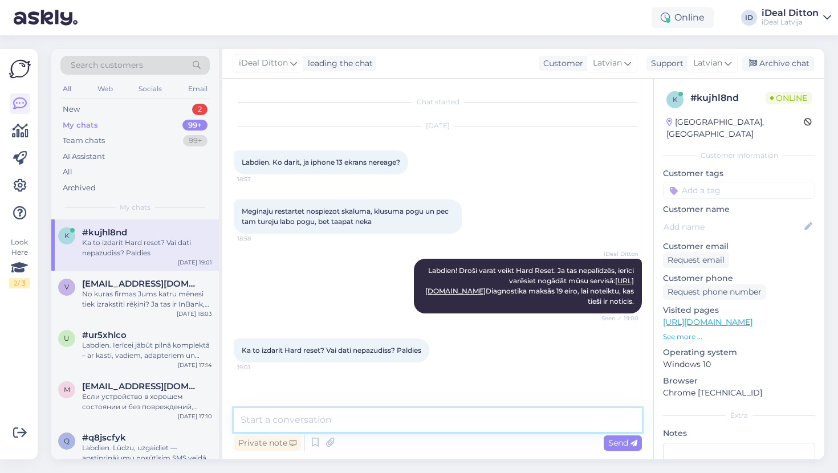
click at [289, 411] on textarea at bounding box center [438, 420] width 408 height 24
paste textarea "Lai veiktu hard reset (jeb piespiedu restartu) iPhone 13, seko šiem soļiem: 🔄 i…"
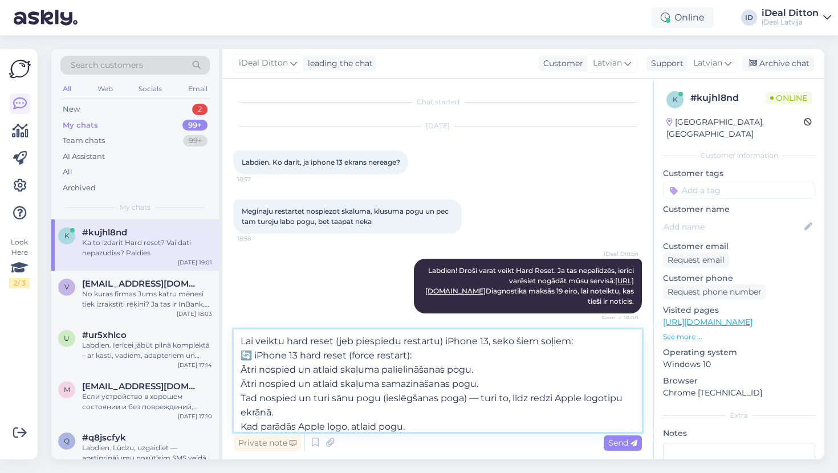
click at [241, 368] on textarea "Lai veiktu hard reset (jeb piespiedu restartu) iPhone 13, seko šiem soļiem: 🔄 i…" at bounding box center [438, 380] width 408 height 103
click at [242, 383] on textarea "Lai veiktu hard reset (jeb piespiedu restartu) iPhone 13, seko šiem soļiem: 🔄 i…" at bounding box center [438, 380] width 408 height 103
click at [242, 399] on textarea "Lai veiktu hard reset (jeb piespiedu restartu) iPhone 13, seko šiem soļiem: 🔄 i…" at bounding box center [438, 380] width 408 height 103
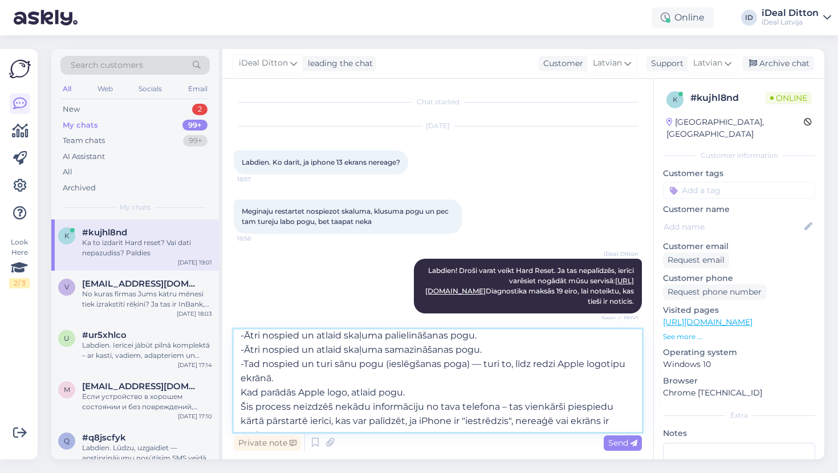
scroll to position [39, 0]
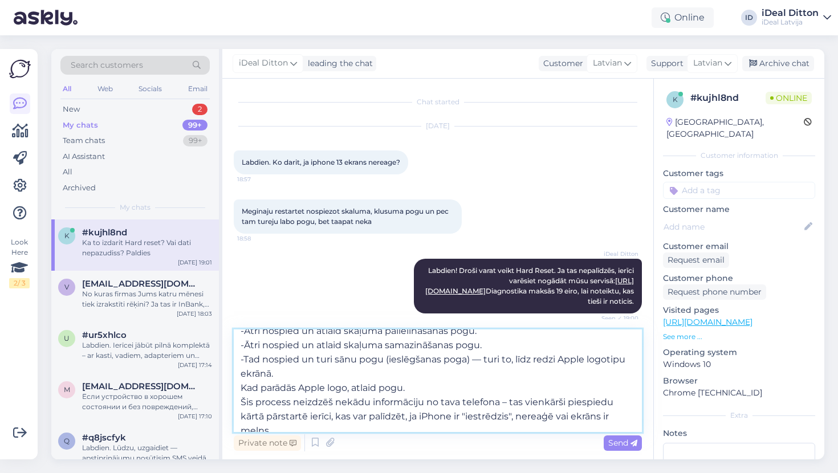
click at [242, 385] on textarea "Lai veiktu hard reset (jeb piespiedu restartu) iPhone 13, seko šiem soļiem: 🔄 i…" at bounding box center [438, 380] width 408 height 103
type textarea "Lai veiktu hard reset (jeb piespiedu restartu) iPhone 13, seko šiem soļiem: 🔄 i…"
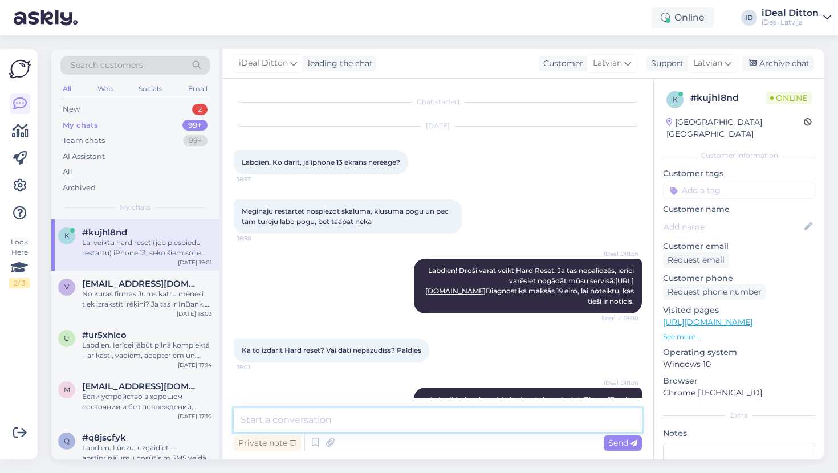
scroll to position [0, 0]
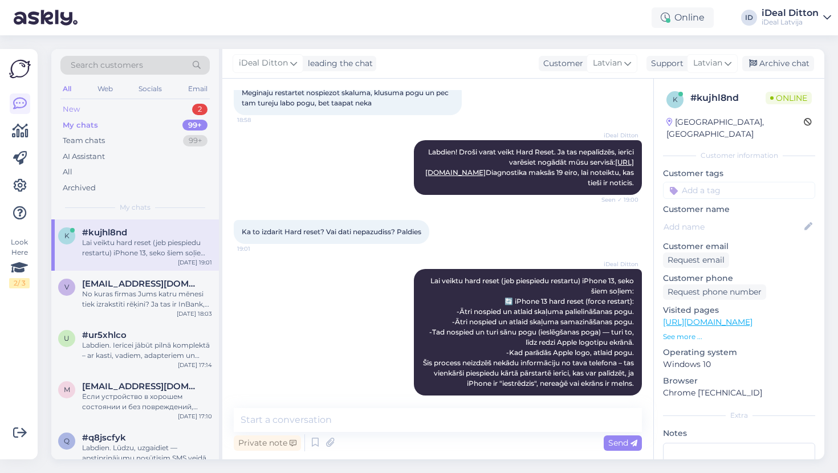
click at [68, 103] on div "New 2" at bounding box center [134, 109] width 149 height 16
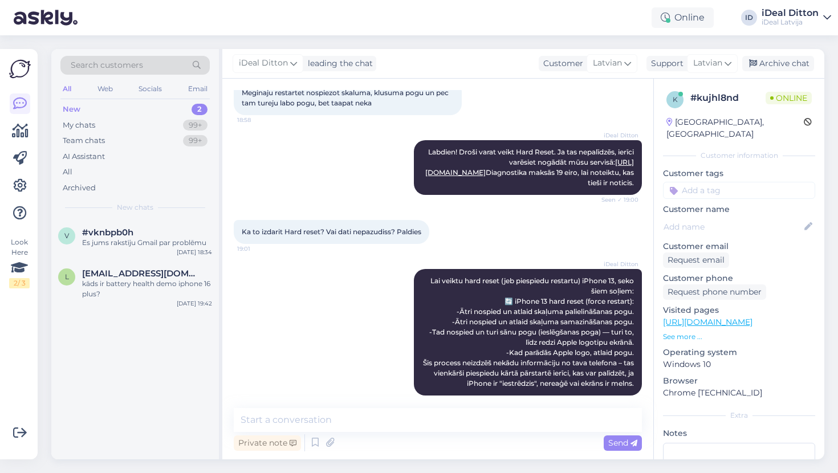
click at [85, 108] on div "New 2" at bounding box center [134, 109] width 149 height 16
click at [80, 120] on div "My chats" at bounding box center [79, 125] width 32 height 11
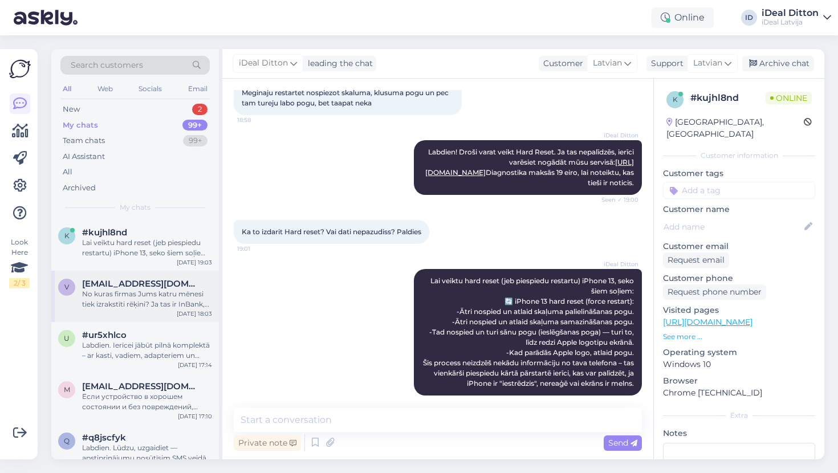
click at [125, 289] on div "No kuras firmas Jums katru mēnesi tiek izrakstīti rēķini? Ja tas ir InBank, tad…" at bounding box center [147, 299] width 130 height 21
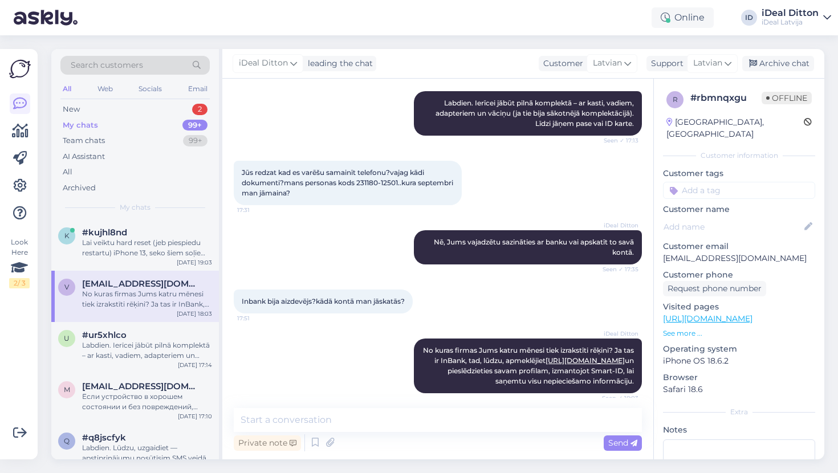
scroll to position [126, 0]
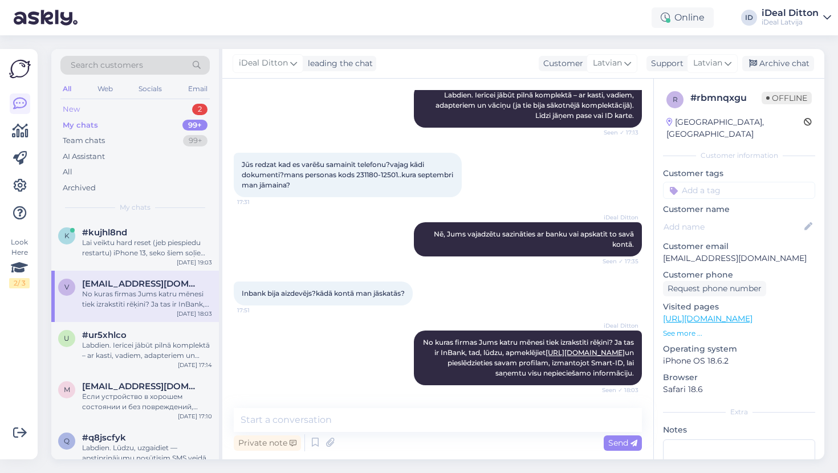
click at [66, 113] on div "New" at bounding box center [71, 109] width 17 height 11
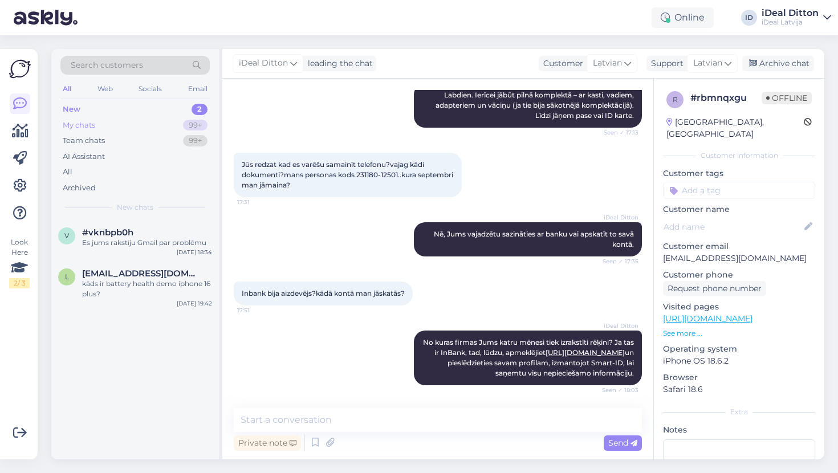
click at [83, 124] on div "My chats" at bounding box center [79, 125] width 32 height 11
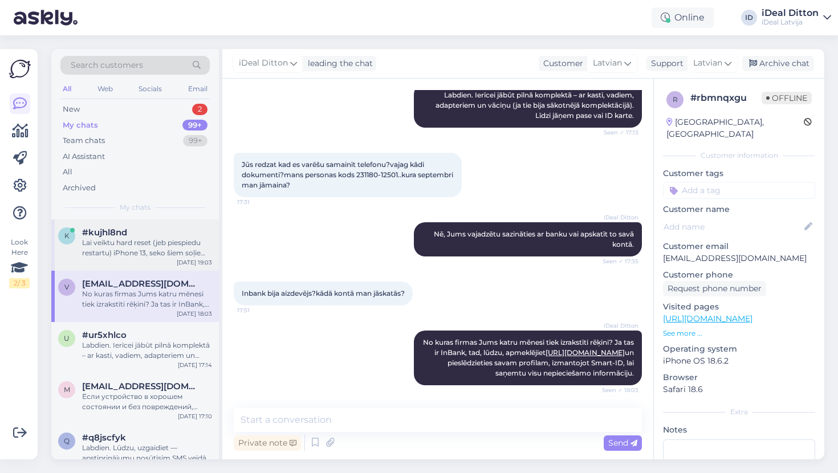
click at [167, 232] on div "#kujhl8nd" at bounding box center [147, 232] width 130 height 10
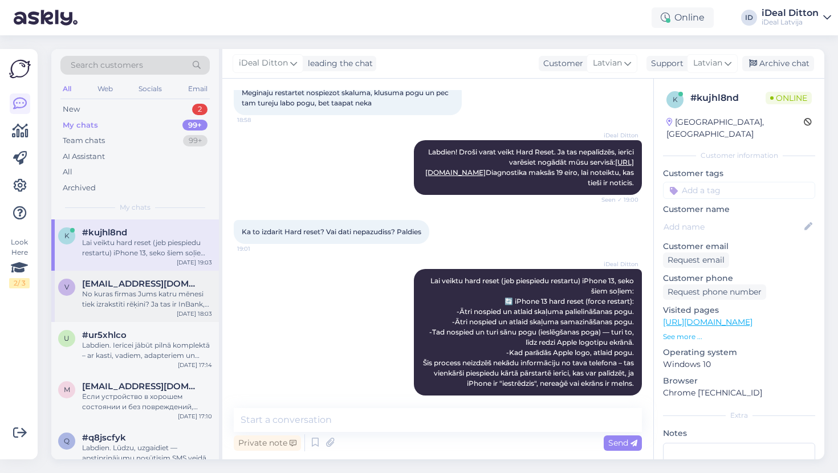
click at [140, 298] on div "No kuras firmas Jums katru mēnesi tiek izrakstīti rēķini? Ja tas ir InBank, tad…" at bounding box center [147, 299] width 130 height 21
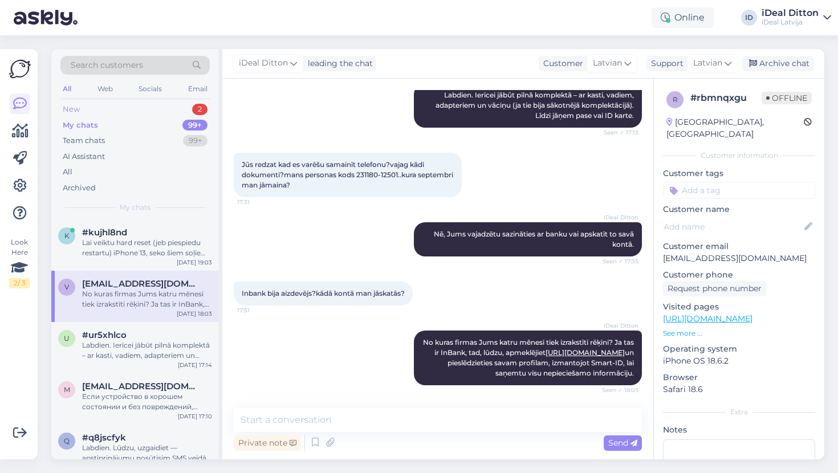
click at [87, 107] on div "New 2" at bounding box center [134, 109] width 149 height 16
